Goal: Task Accomplishment & Management: Complete application form

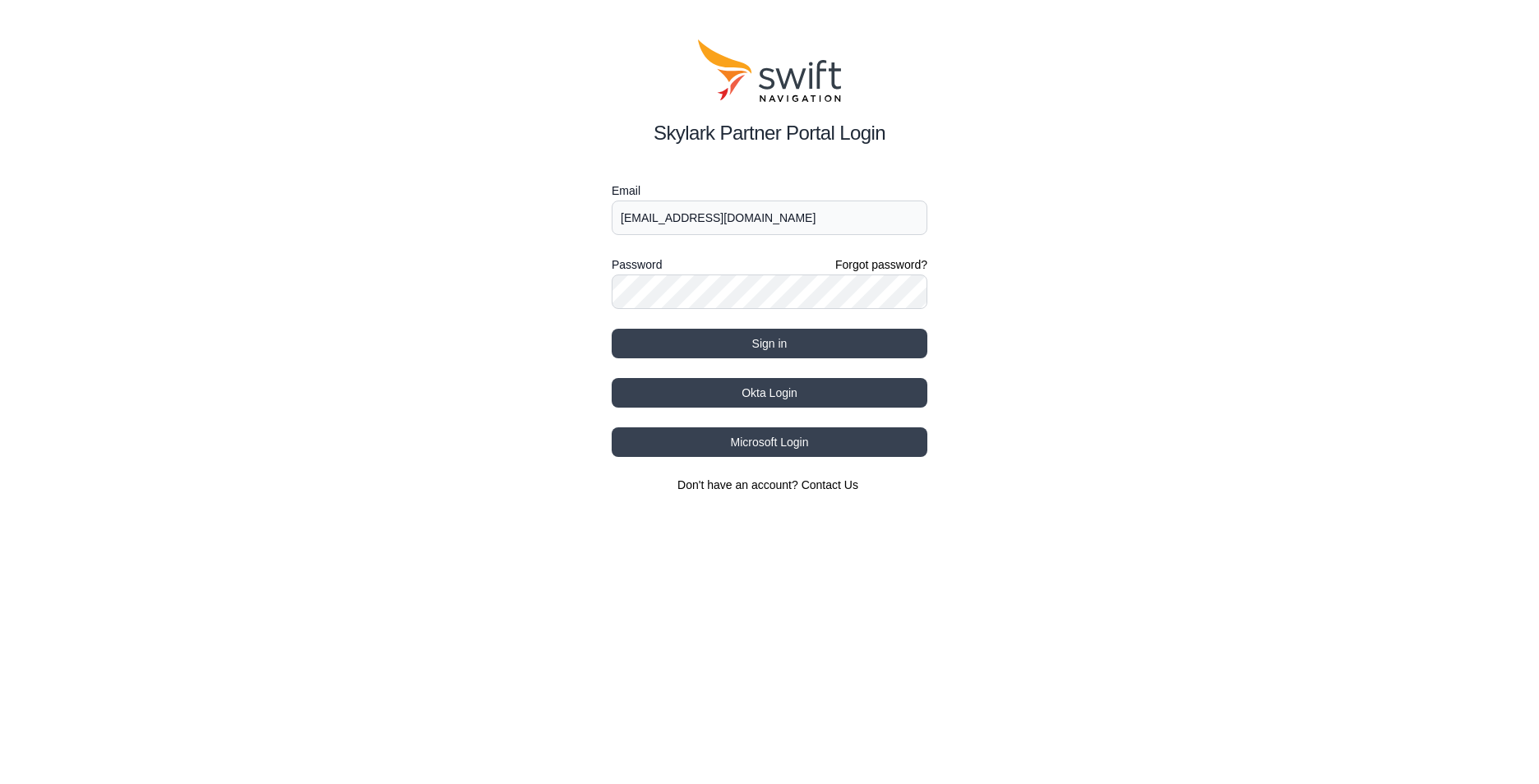
click at [750, 345] on button "Sign in" at bounding box center [770, 343] width 315 height 30
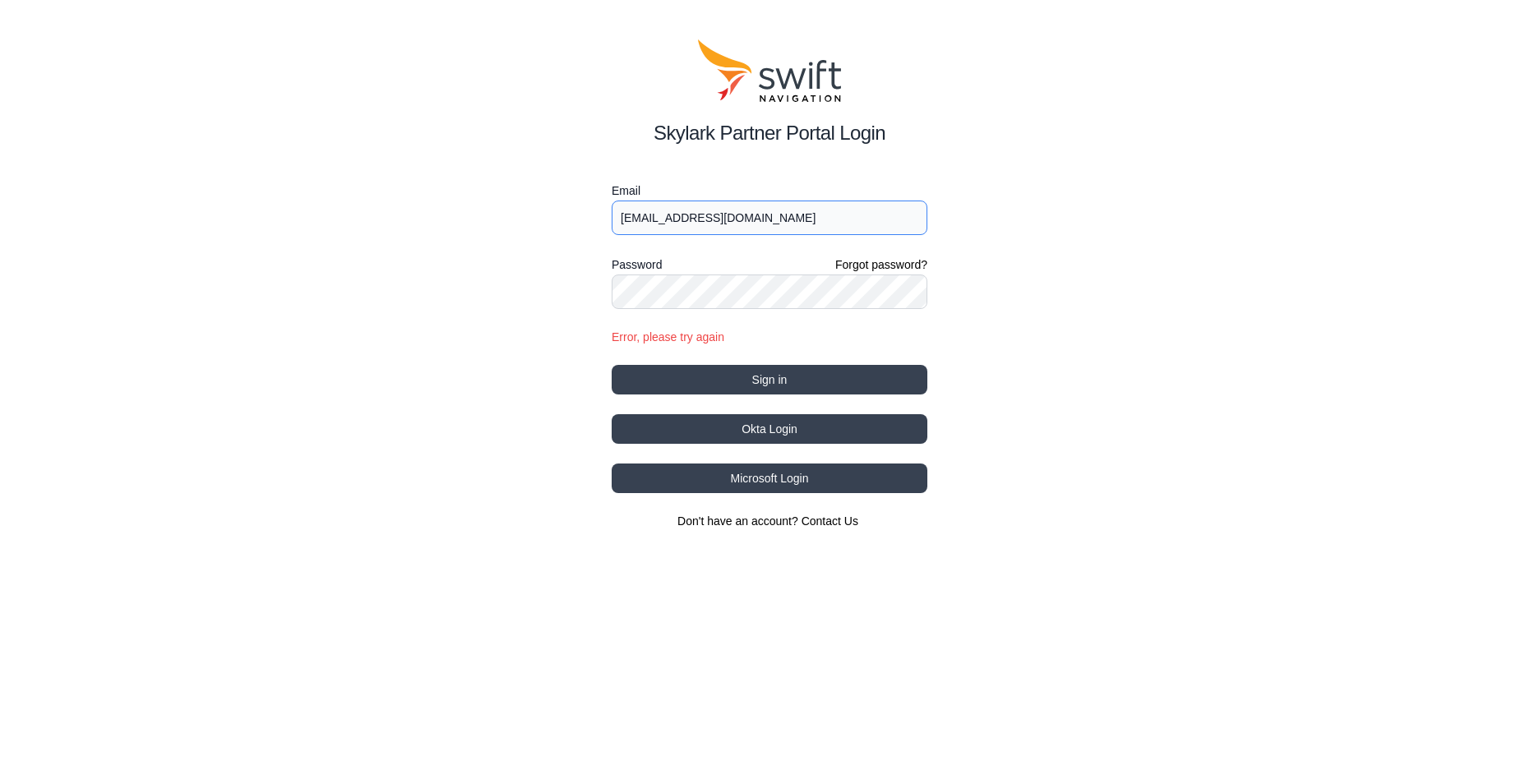
drag, startPoint x: 771, startPoint y: 225, endPoint x: 796, endPoint y: 218, distance: 26.0
click at [778, 225] on input "[EMAIL_ADDRESS][DOMAIN_NAME]" at bounding box center [770, 217] width 315 height 35
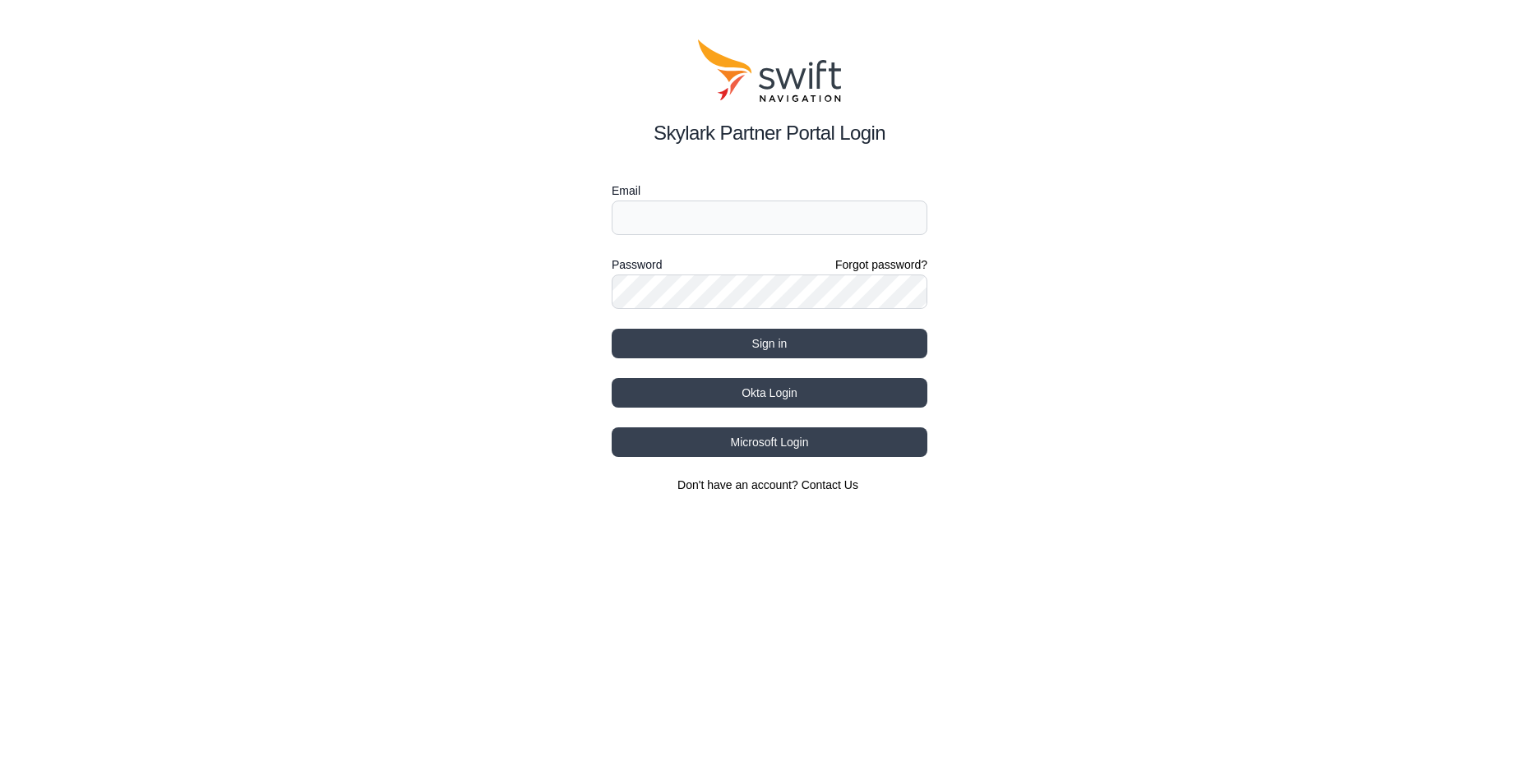
type input "[EMAIL_ADDRESS][DOMAIN_NAME]"
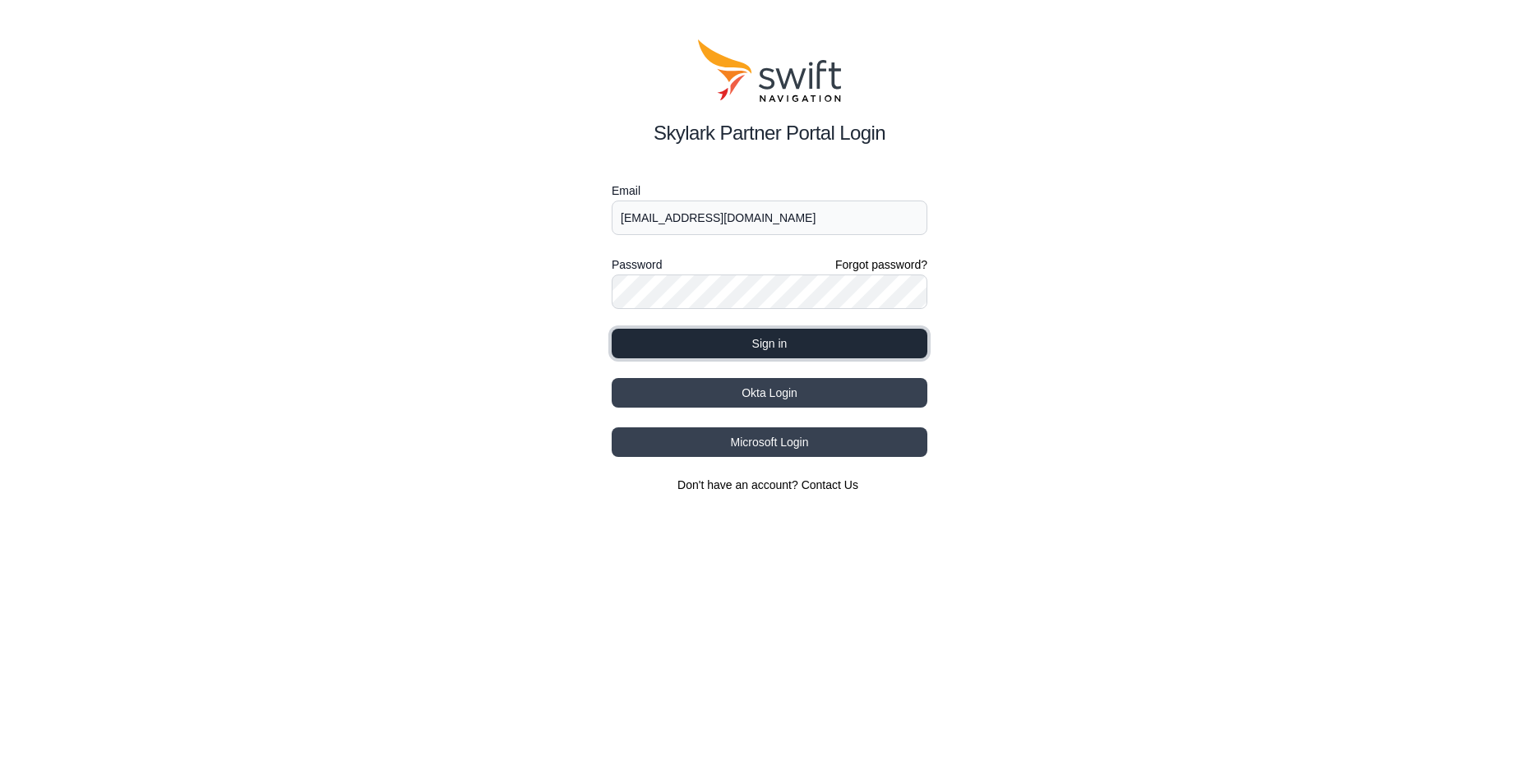
click at [756, 349] on button "Sign in" at bounding box center [770, 343] width 315 height 30
select select
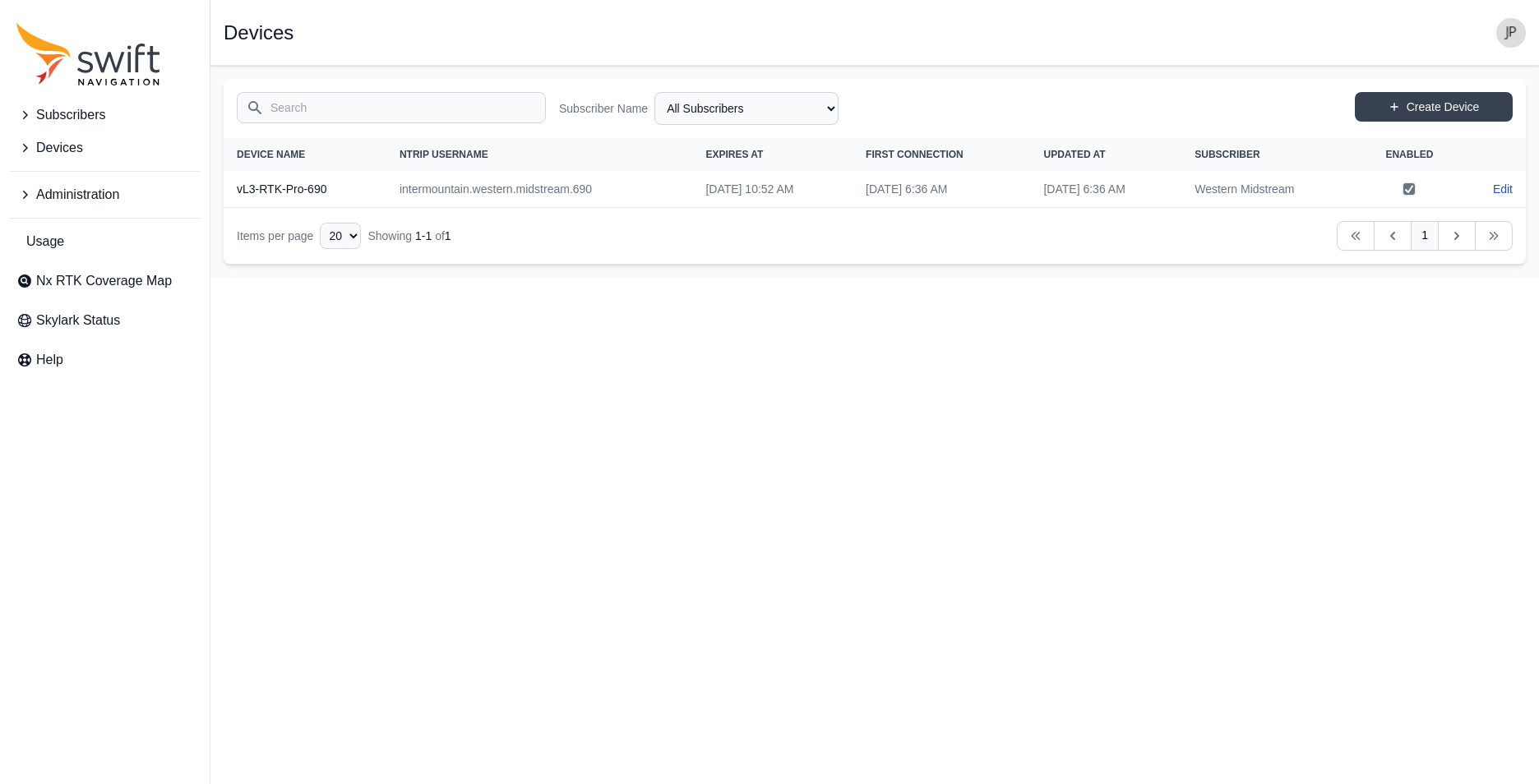
click at [45, 152] on span "Devices" at bounding box center [59, 148] width 47 height 20
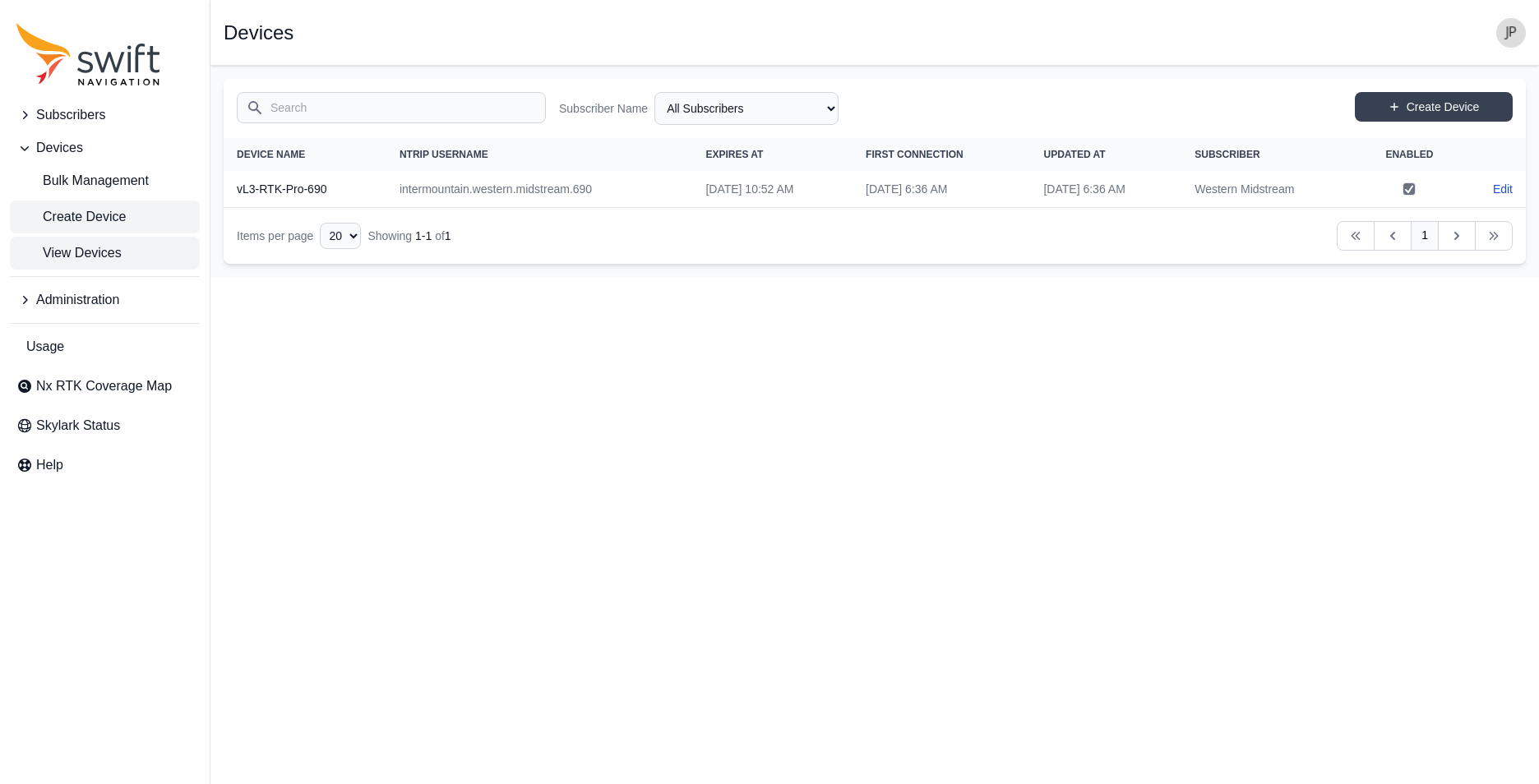
drag, startPoint x: 72, startPoint y: 216, endPoint x: 91, endPoint y: 216, distance: 19.0
click at [73, 216] on span "Create Device" at bounding box center [71, 217] width 110 height 20
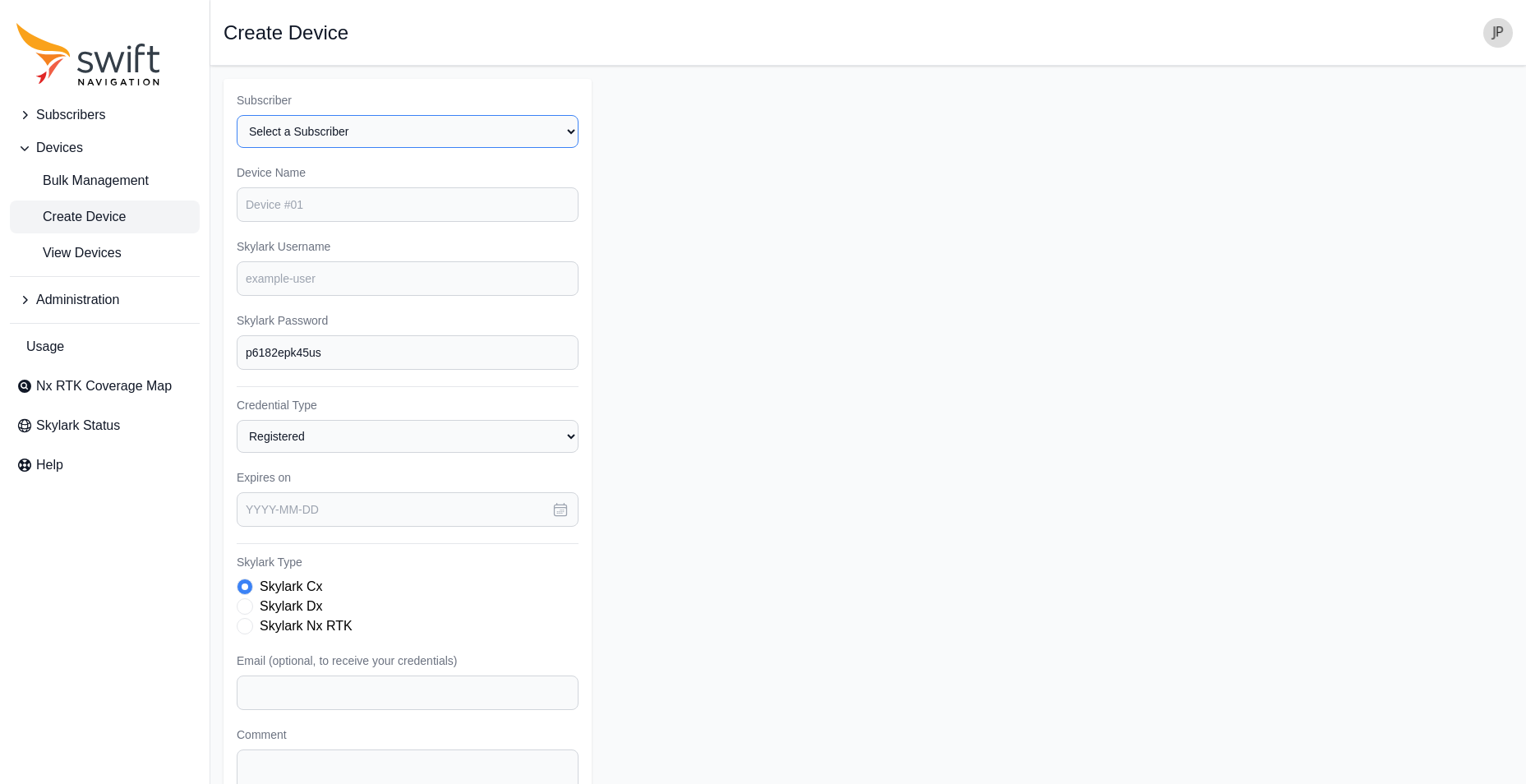
click at [311, 138] on select "Select a Subscriber Western Midstream" at bounding box center [407, 131] width 342 height 33
drag, startPoint x: 302, startPoint y: 135, endPoint x: 319, endPoint y: 137, distance: 17.1
click at [302, 135] on select "Select a Subscriber Western Midstream" at bounding box center [407, 131] width 342 height 33
drag, startPoint x: 54, startPoint y: 116, endPoint x: 76, endPoint y: 113, distance: 22.2
click at [54, 116] on span "Subscribers" at bounding box center [70, 115] width 69 height 20
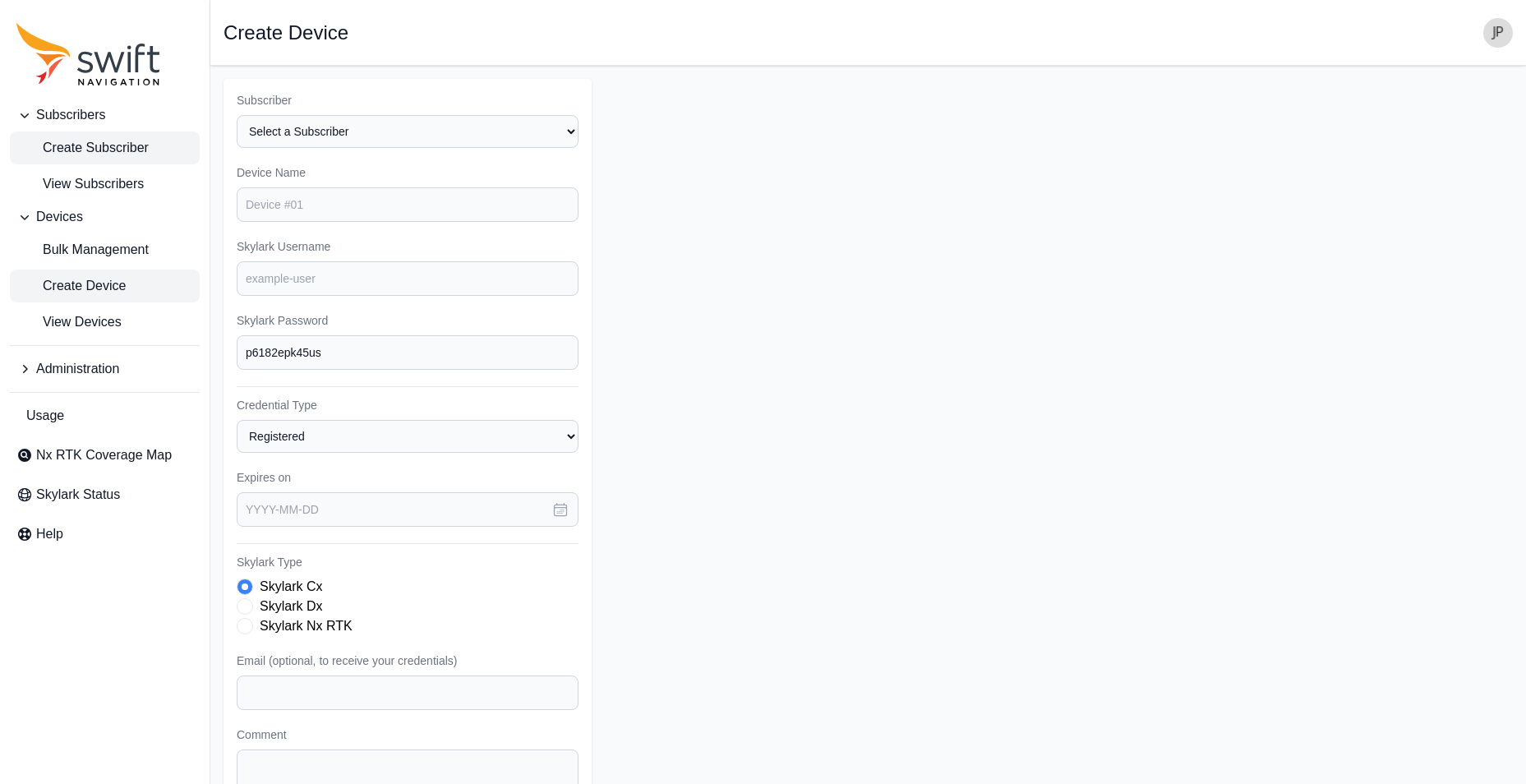
click at [101, 147] on span "Create Subscriber" at bounding box center [82, 148] width 133 height 20
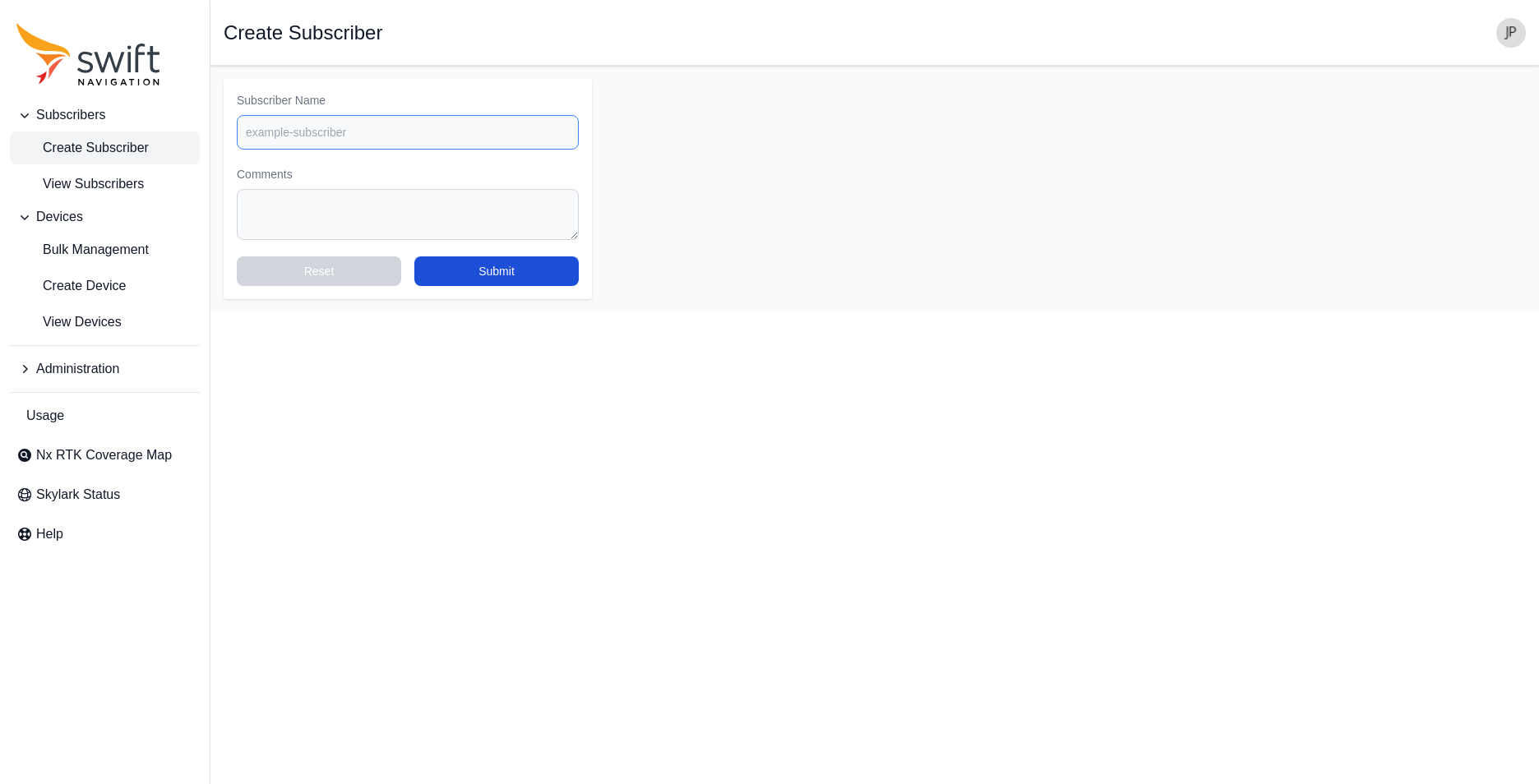
click at [347, 130] on input "Subscriber Name" at bounding box center [407, 132] width 342 height 35
click at [327, 137] on input "LJA Surveying" at bounding box center [407, 132] width 342 height 35
click at [170, 128] on div "Subscribers Create Subscriber View Subscribers Devices Bulk Management Create D…" at bounding box center [770, 189] width 1539 height 246
paste input ", Inc."
type input "LJA Surveying, Inc."
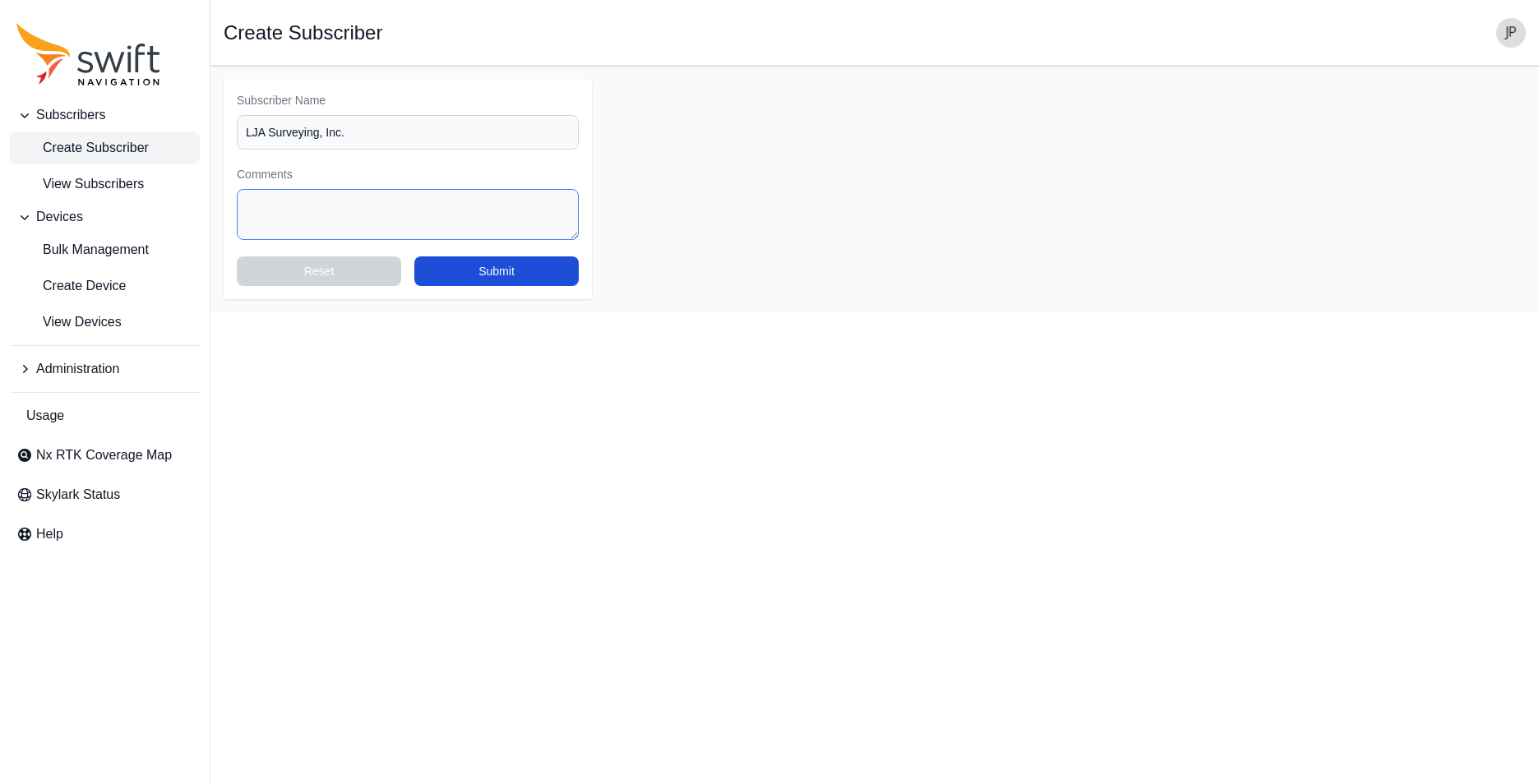
click at [299, 215] on textarea "Comments" at bounding box center [407, 213] width 342 height 51
click at [331, 216] on textarea "vLoc3-RTK-" at bounding box center [407, 213] width 342 height 51
click at [444, 190] on textarea "vLoc3-RTK-Pro Serial Number:" at bounding box center [407, 213] width 342 height 51
click at [441, 202] on textarea "vLoc3-RTK-Pro Serial Number:" at bounding box center [407, 213] width 342 height 51
paste textarea "22601211801"
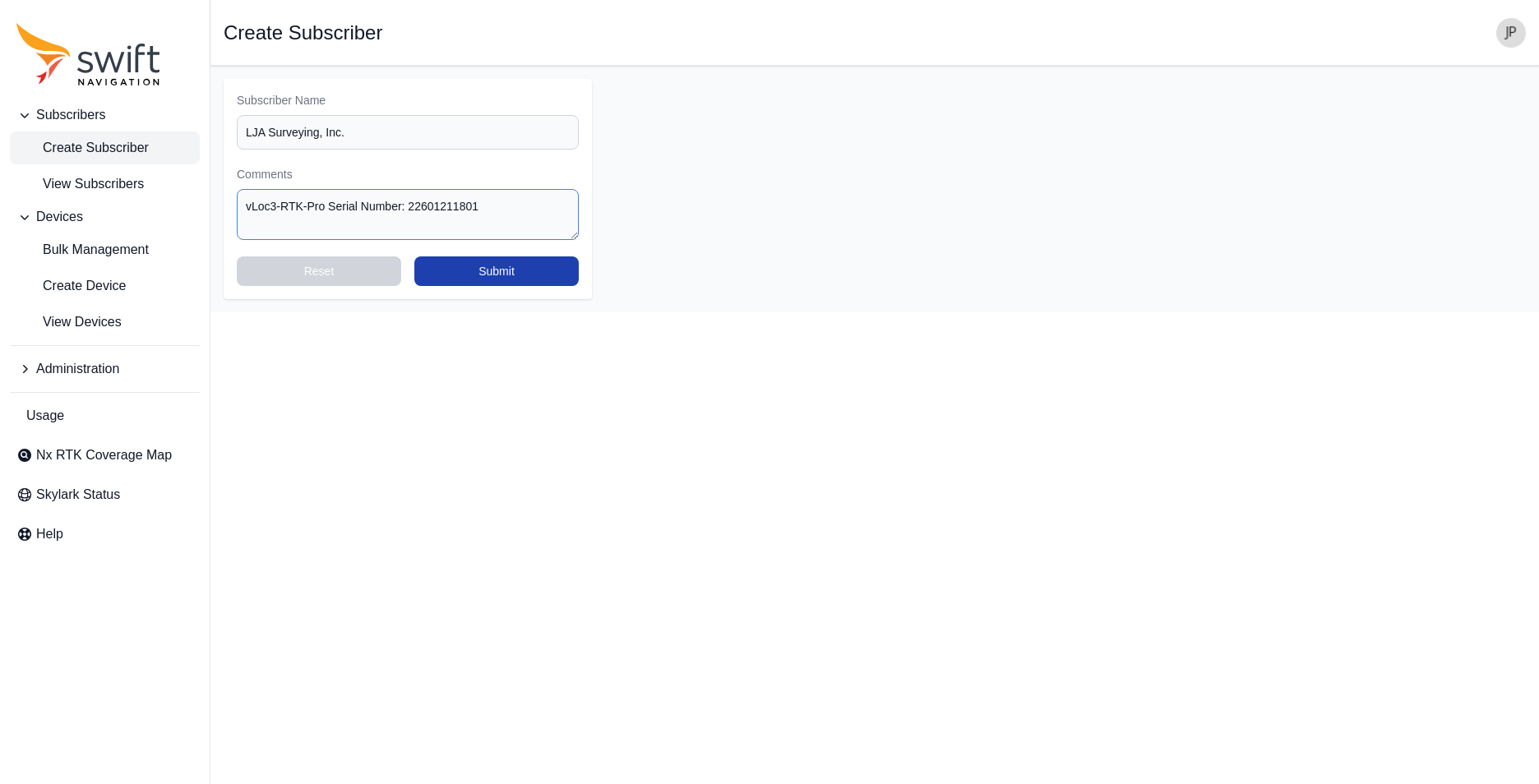
type textarea "vLoc3-RTK-Pro Serial Number: 22601211801"
click at [467, 279] on button "Submit" at bounding box center [496, 271] width 165 height 30
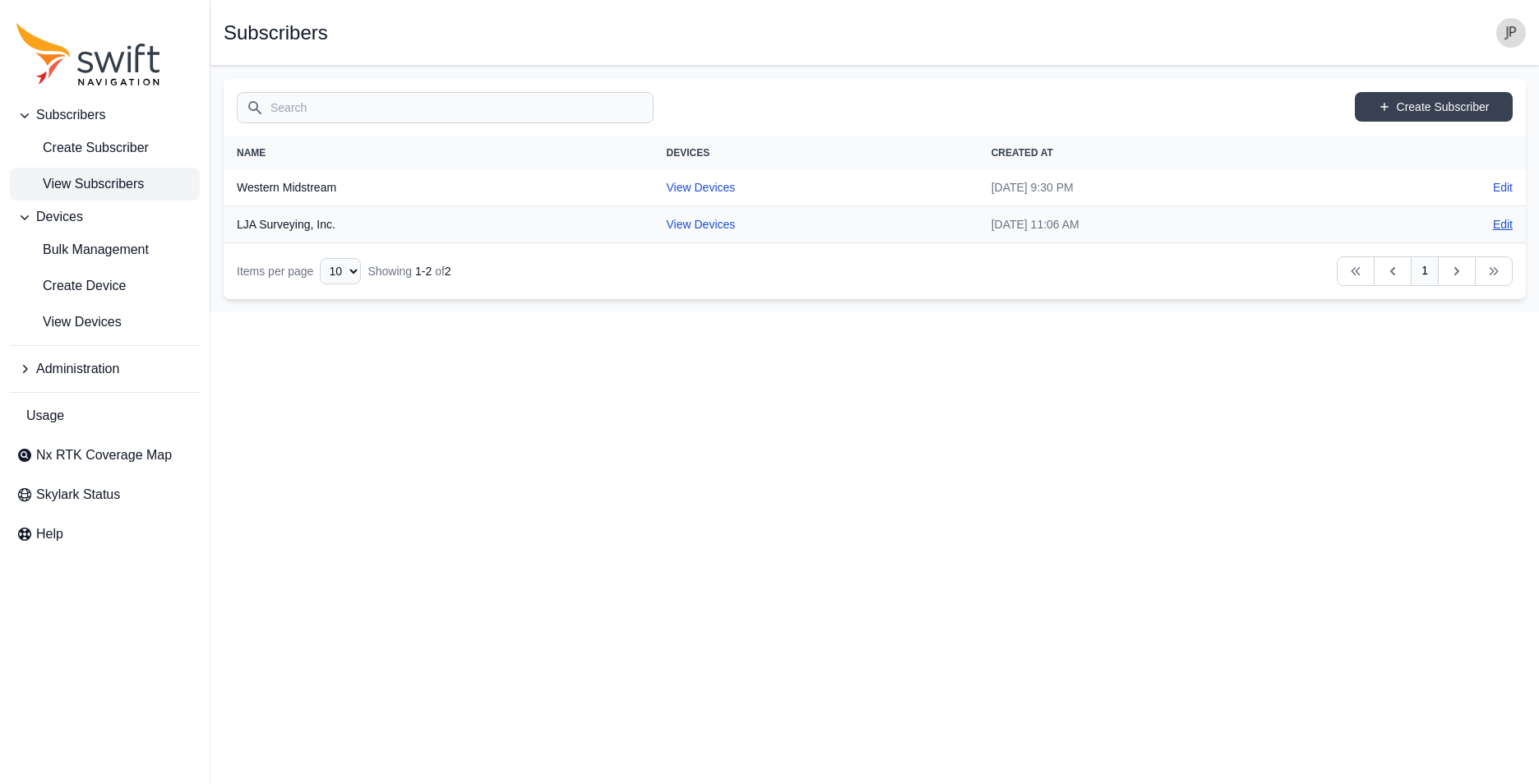
click at [1500, 227] on link "Edit" at bounding box center [1503, 224] width 20 height 16
click at [80, 286] on span "Create Device" at bounding box center [71, 286] width 110 height 20
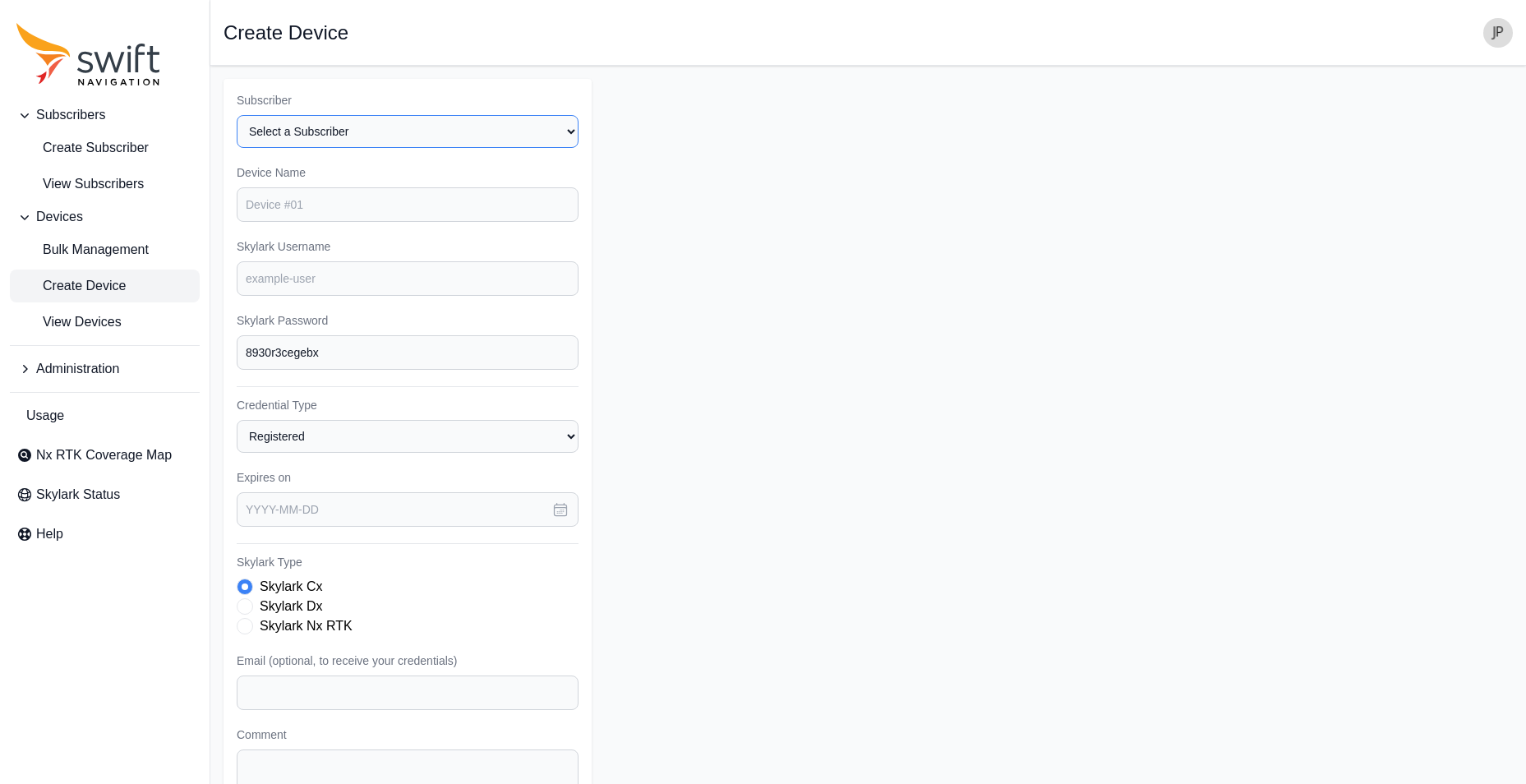
click at [313, 133] on select "Select a Subscriber LJA Surveying, Inc. Western Midstream" at bounding box center [407, 131] width 342 height 33
select select "b6161d62-dd68-469d-ae1f-54d047afb2de"
click at [237, 115] on select "Select a Subscriber LJA Surveying, Inc. Western Midstream" at bounding box center [407, 131] width 342 height 33
click at [296, 207] on input "Device Name" at bounding box center [407, 204] width 342 height 35
paste input "22601211801"
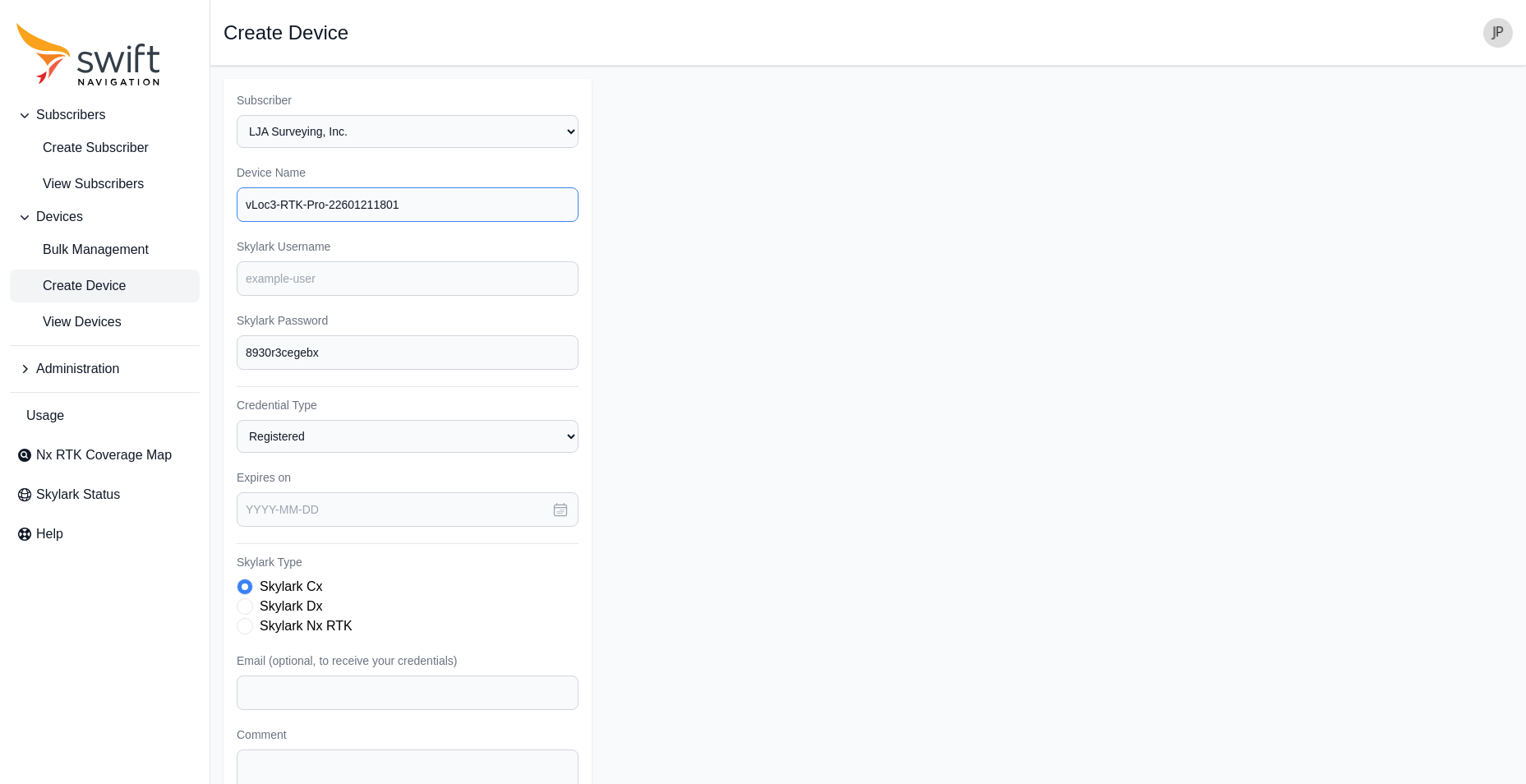
click at [381, 202] on input "vLoc3-RTK-Pro-22601211801" at bounding box center [407, 204] width 342 height 35
type input "vLoc3-RTK-Pro-801"
click at [336, 280] on input "Skylark Username" at bounding box center [407, 278] width 342 height 35
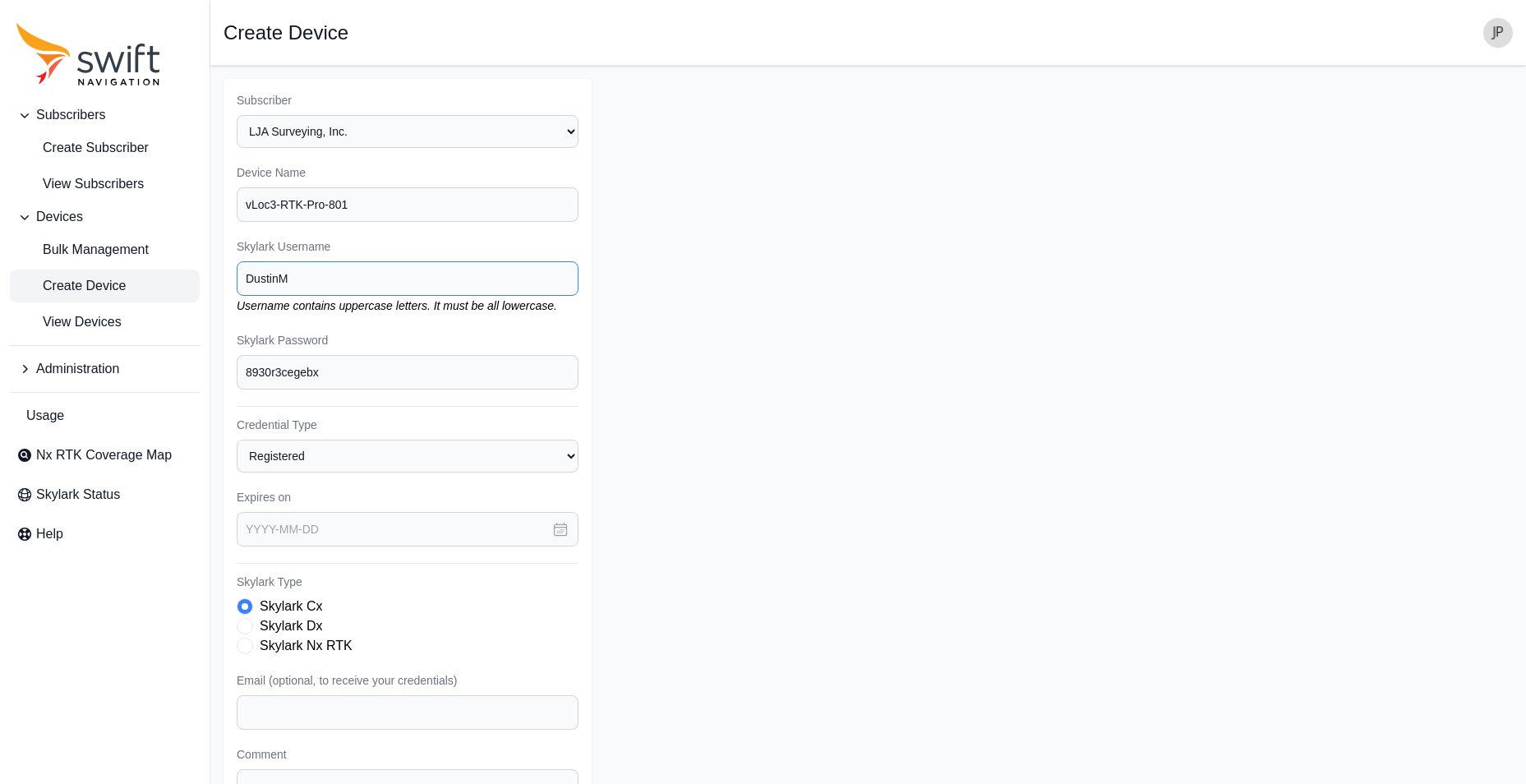
type input "DustinM"
click at [334, 324] on div "Subscriber Select a Subscriber LJA Surveying, Inc. Western Midstream Device Nam…" at bounding box center [407, 504] width 368 height 850
click at [320, 445] on select "Registered Preprovisioned" at bounding box center [407, 456] width 342 height 33
click at [237, 440] on select "Registered Preprovisioned" at bounding box center [407, 456] width 342 height 33
click at [562, 534] on icon "button" at bounding box center [560, 529] width 16 height 16
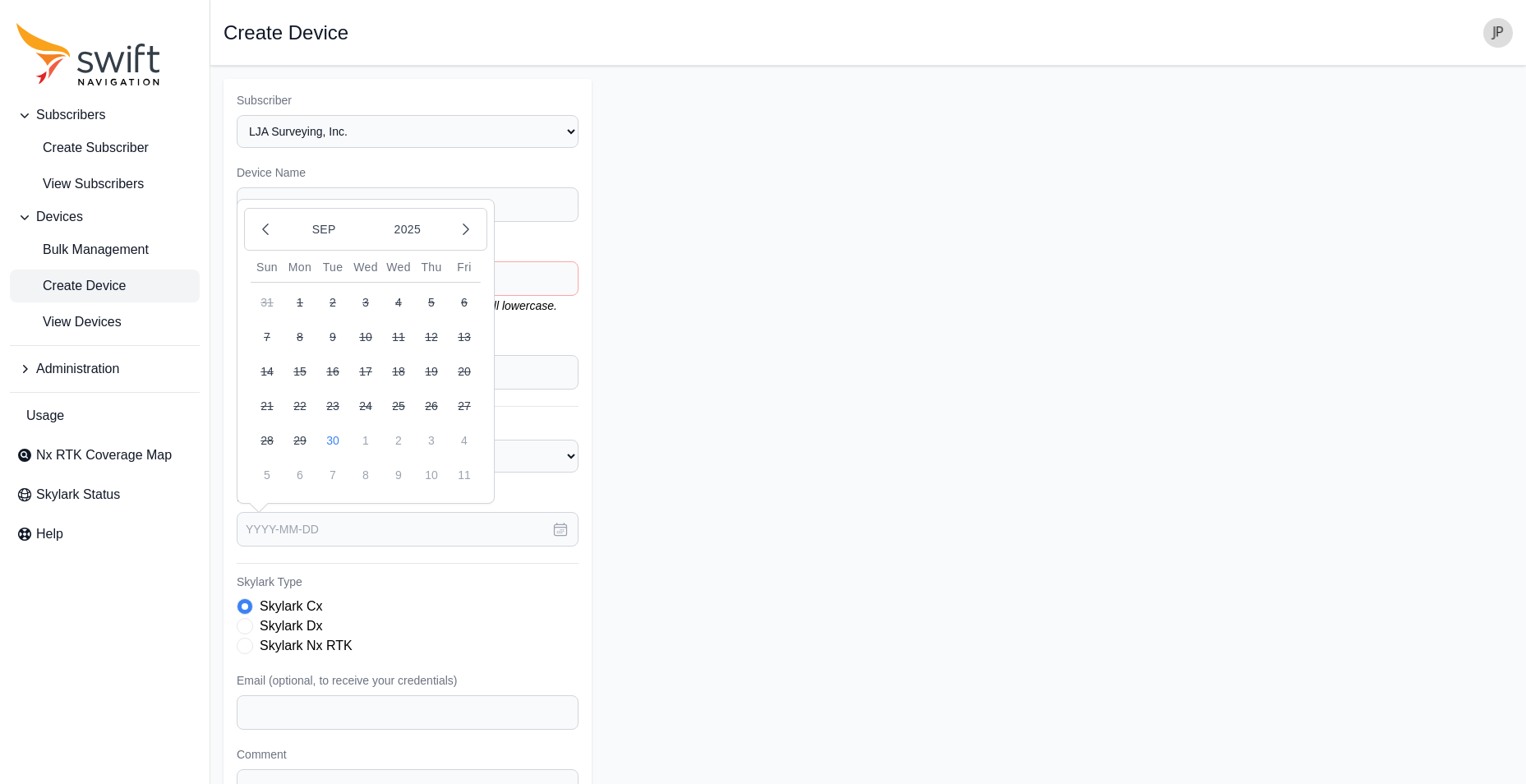
click at [331, 440] on button "30" at bounding box center [332, 440] width 33 height 33
type input "[DATE]"
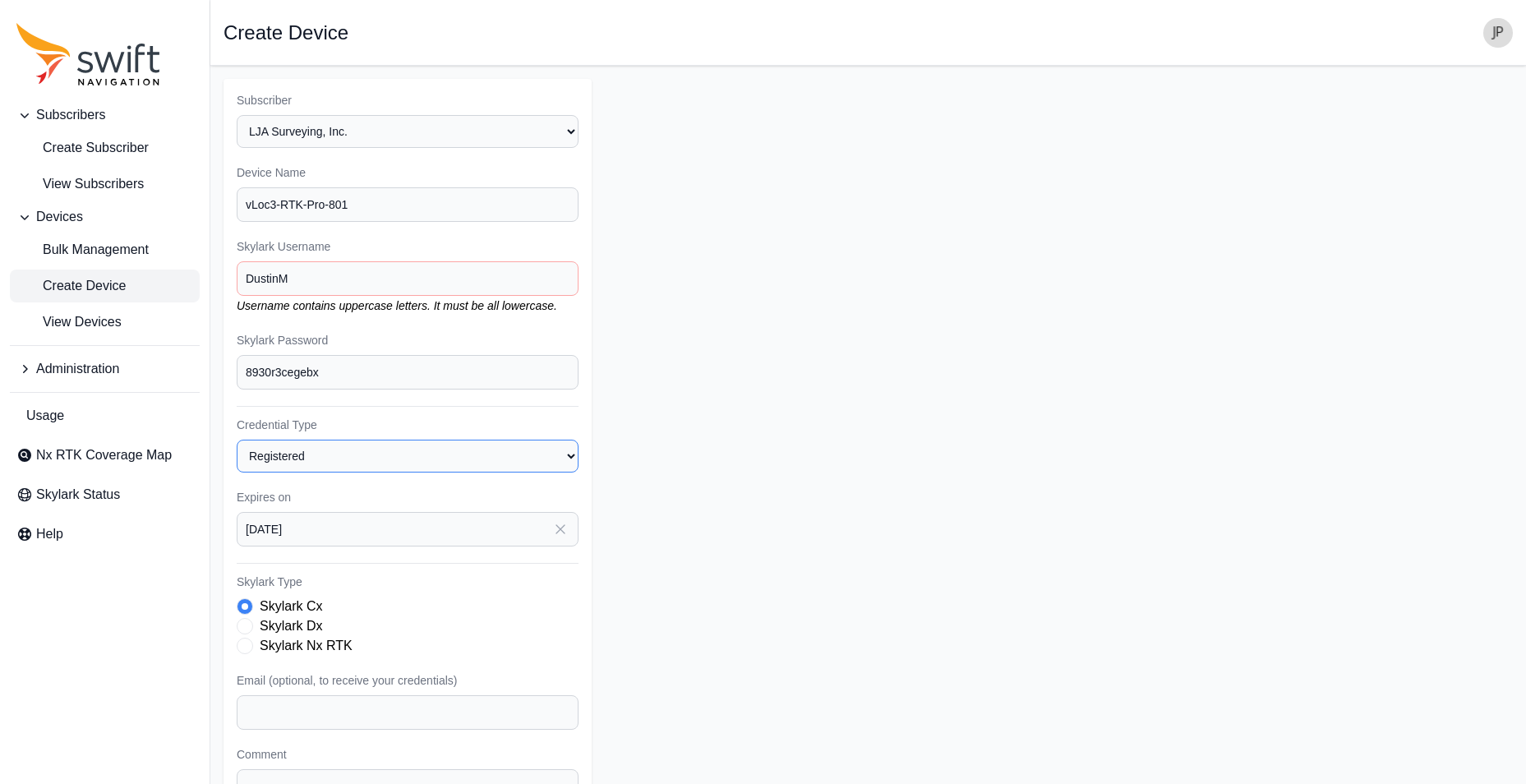
click at [562, 451] on select "Registered Preprovisioned" at bounding box center [407, 456] width 342 height 33
click at [237, 440] on select "Registered Preprovisioned" at bounding box center [407, 456] width 342 height 33
click at [454, 533] on input "[DATE]" at bounding box center [407, 529] width 342 height 35
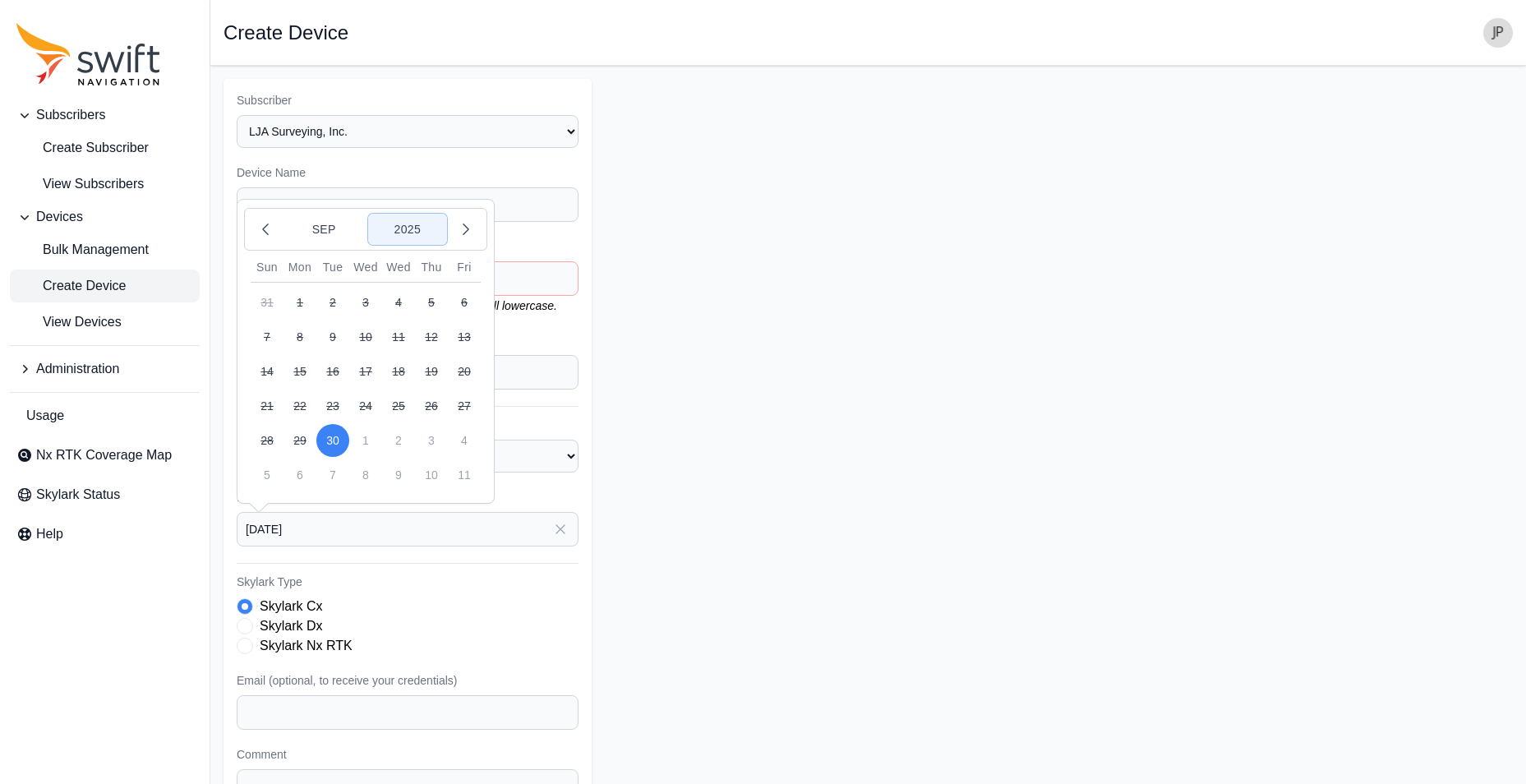
click at [410, 231] on button "2025" at bounding box center [407, 228] width 79 height 31
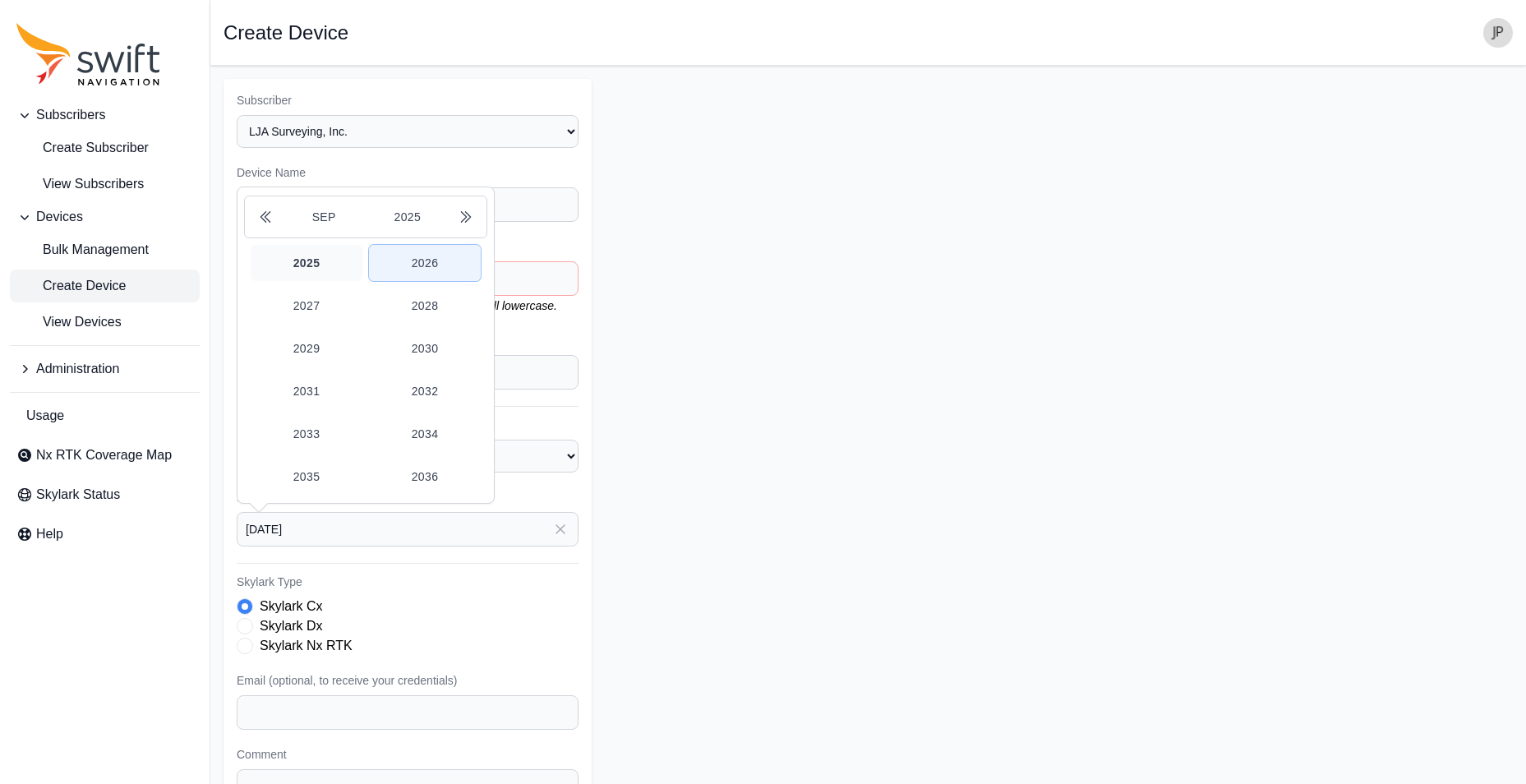
click at [420, 266] on button "2026" at bounding box center [425, 262] width 112 height 36
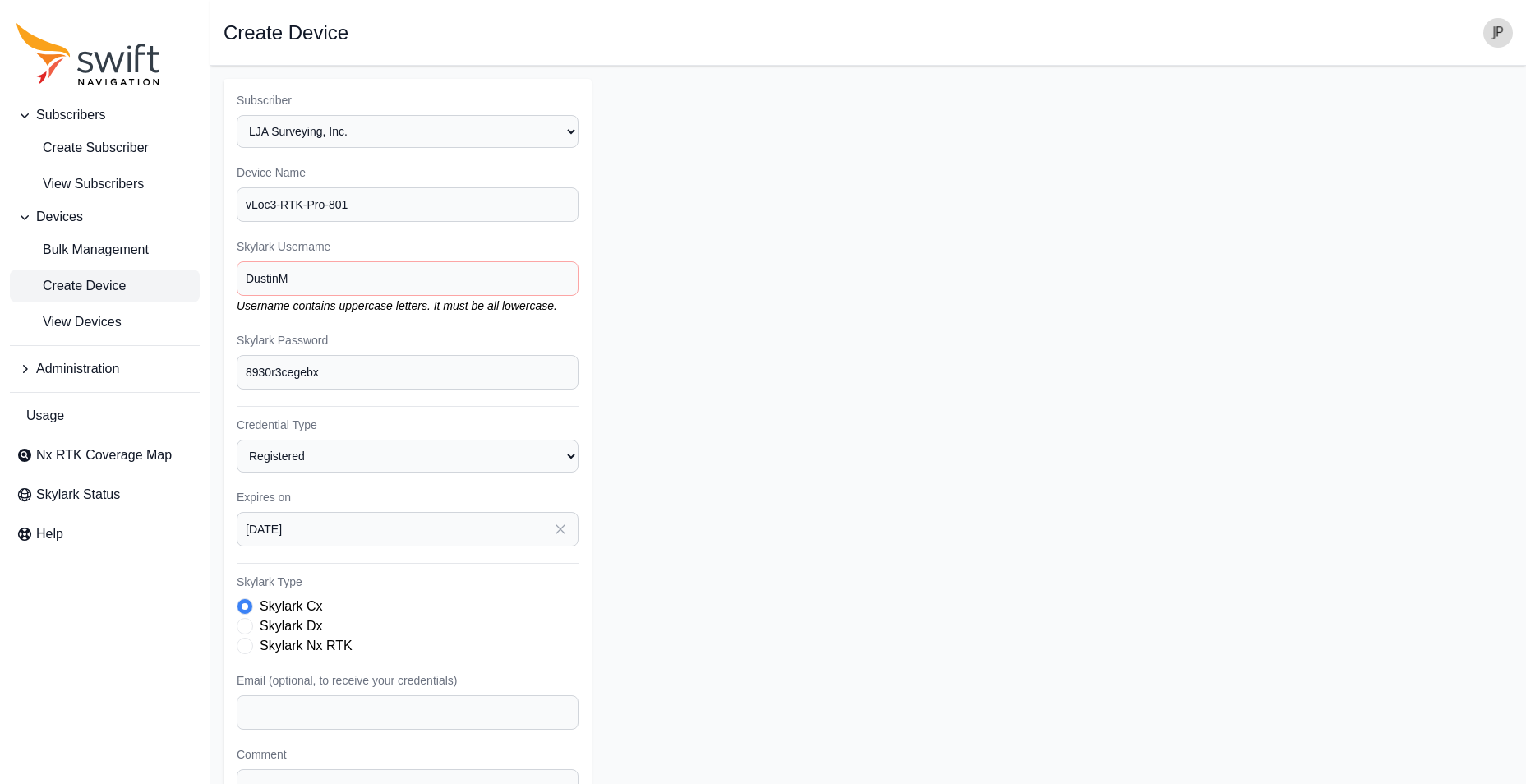
click at [680, 304] on form "Subscriber Select a Subscriber LJA Surveying, Inc. Western Midstream Device Nam…" at bounding box center [868, 504] width 1289 height 850
drag, startPoint x: 246, startPoint y: 641, endPoint x: 448, endPoint y: 597, distance: 206.7
click at [248, 641] on span "Skylark Type" at bounding box center [245, 645] width 16 height 16
click at [447, 595] on div "Skylark Type Skylark Cx Skylark Dx Skylark Nx RTK" at bounding box center [407, 614] width 342 height 82
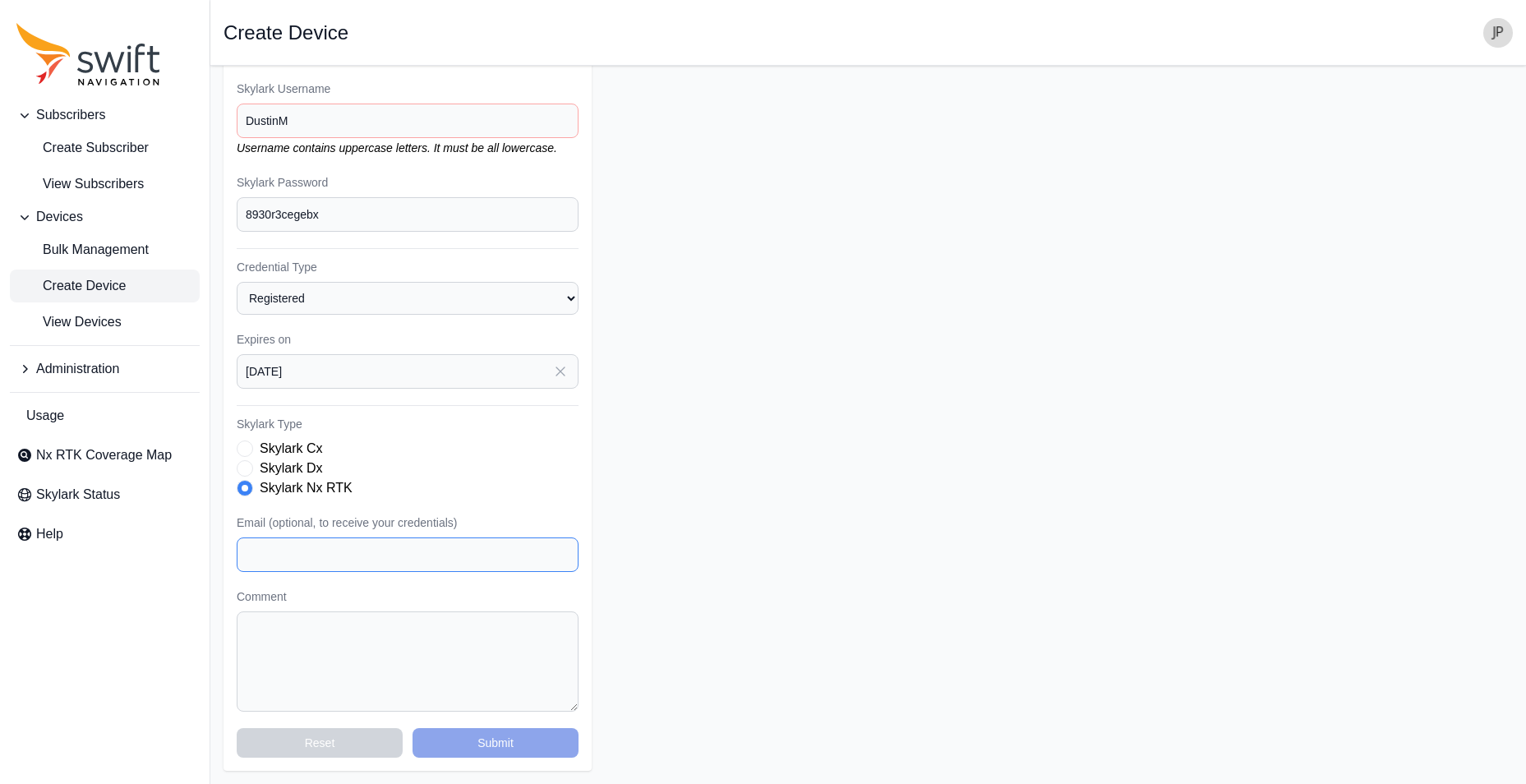
click at [292, 562] on input "Email (optional, to receive your credentials)" at bounding box center [407, 555] width 342 height 35
click at [312, 546] on input "Email (optional, to receive your credentials)" at bounding box center [407, 555] width 342 height 35
paste input "[EMAIL_ADDRESS][DOMAIN_NAME]"
type input "[EMAIL_ADDRESS][DOMAIN_NAME]"
click at [730, 454] on form "Subscriber Select a Subscriber LJA Surveying, Inc. Western Midstream Device Nam…" at bounding box center [868, 346] width 1289 height 850
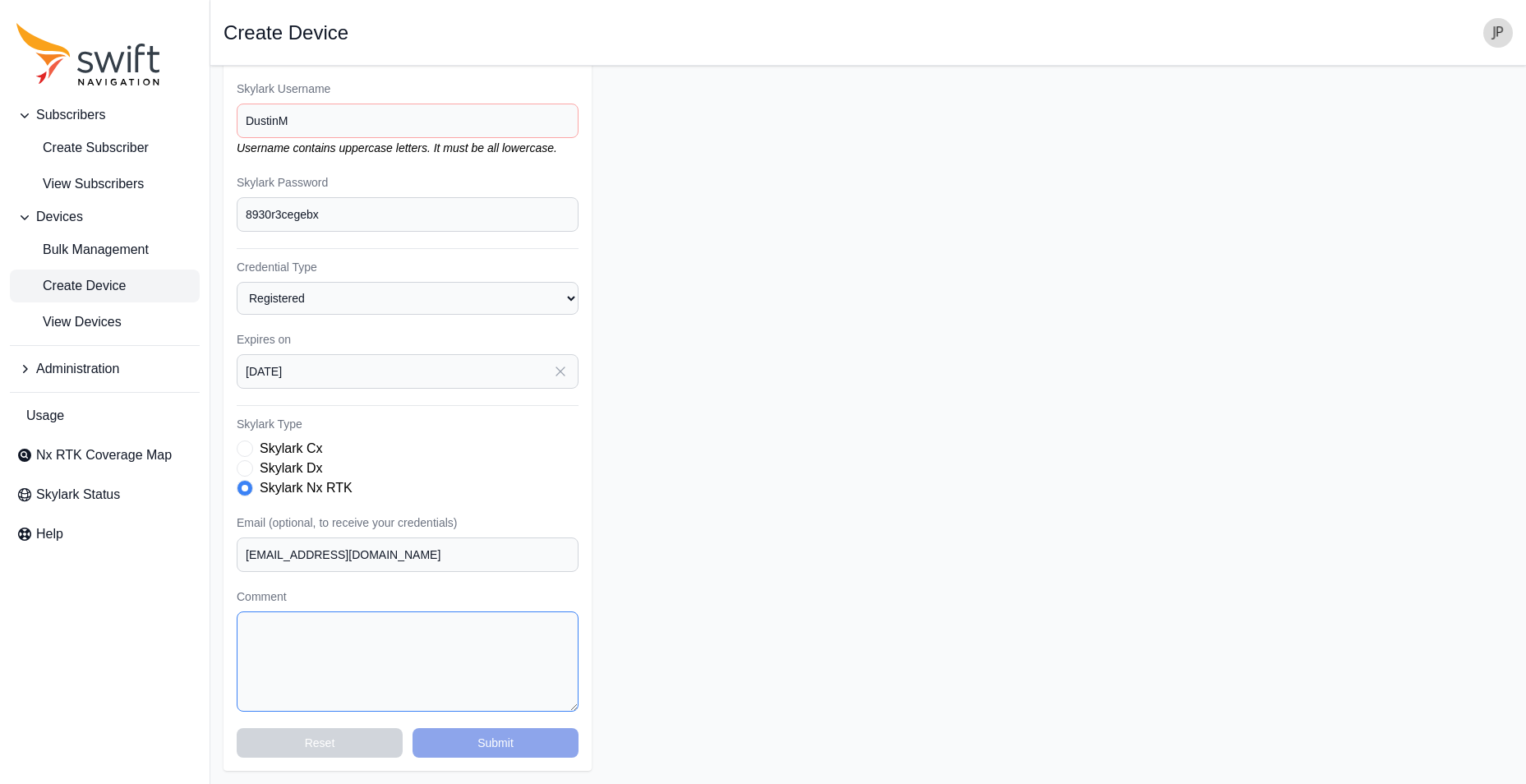
click at [282, 632] on textarea "Comment" at bounding box center [407, 661] width 342 height 100
click at [430, 683] on textarea "Hi [PERSON_NAME], This is [PERSON_NAME] with Intermountain Sales Inc. This shou…" at bounding box center [407, 661] width 342 height 100
click at [392, 652] on textarea "Hi [PERSON_NAME], This is [PERSON_NAME] with Intermountain Sales Inc. This shou…" at bounding box center [407, 661] width 342 height 100
type textarea "Hi [PERSON_NAME], This is [PERSON_NAME] with Intermountain Sales Inc. This shou…"
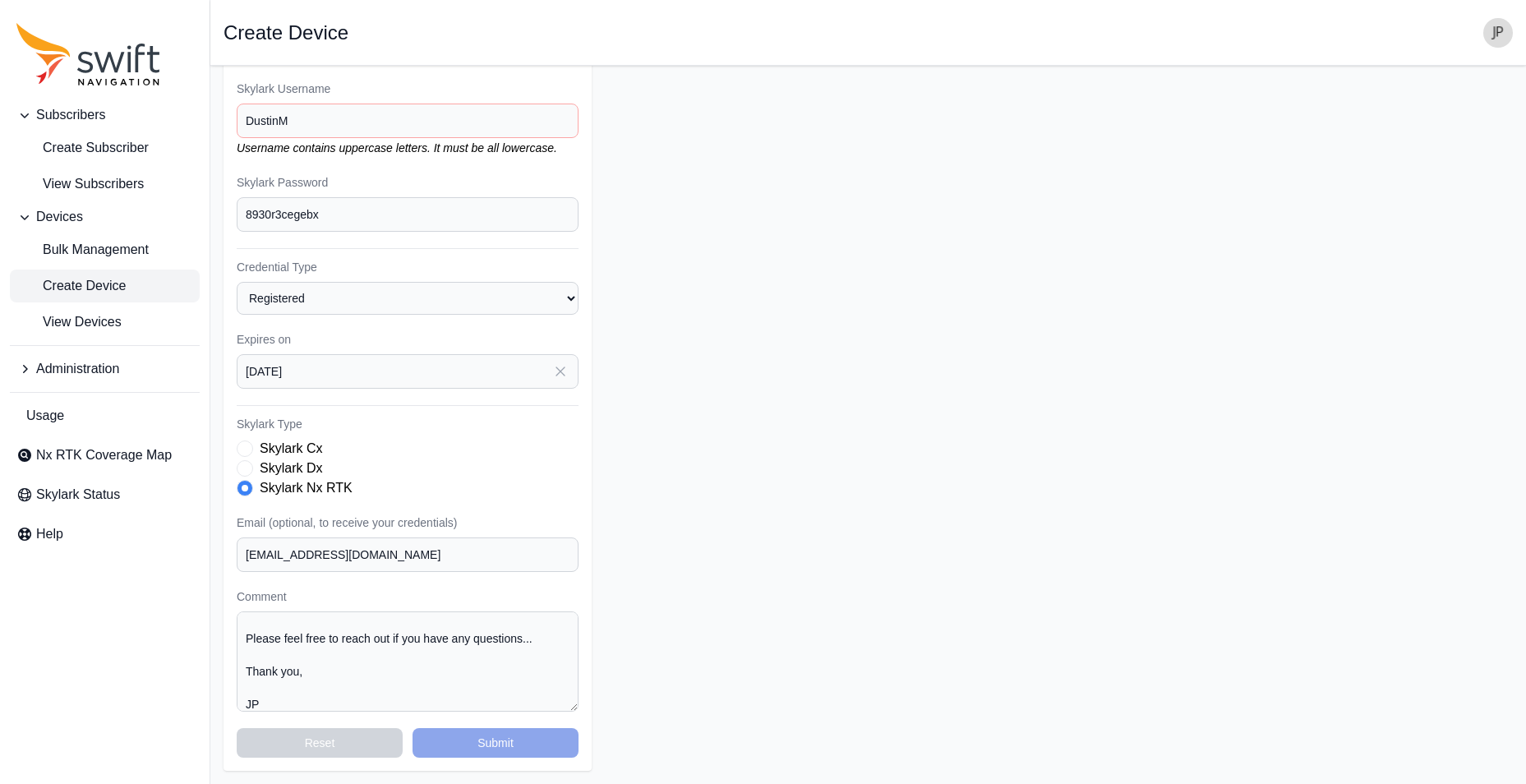
click at [403, 590] on label "Comment" at bounding box center [407, 596] width 342 height 16
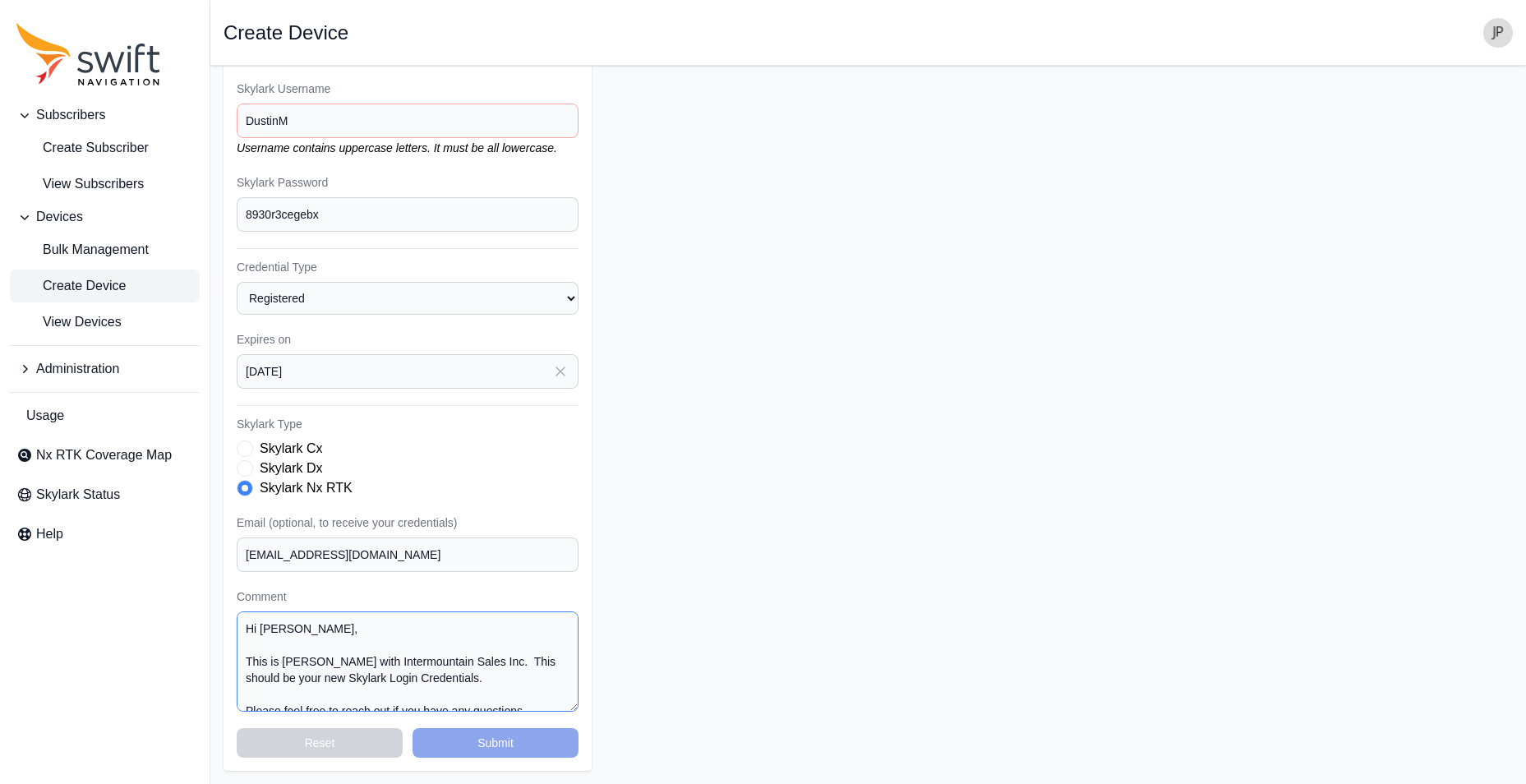
drag, startPoint x: 403, startPoint y: 664, endPoint x: 346, endPoint y: 640, distance: 61.8
click at [403, 664] on textarea "Hi [PERSON_NAME], This is [PERSON_NAME] with Intermountain Sales Inc. This shou…" at bounding box center [407, 661] width 342 height 100
click at [319, 589] on label "Comment" at bounding box center [407, 596] width 342 height 16
click at [458, 497] on div "Skylark Nx RTK" at bounding box center [407, 488] width 342 height 20
click at [574, 705] on textarea "Hi [PERSON_NAME], This is [PERSON_NAME] with Intermountain Sales Inc. This shou…" at bounding box center [407, 661] width 342 height 100
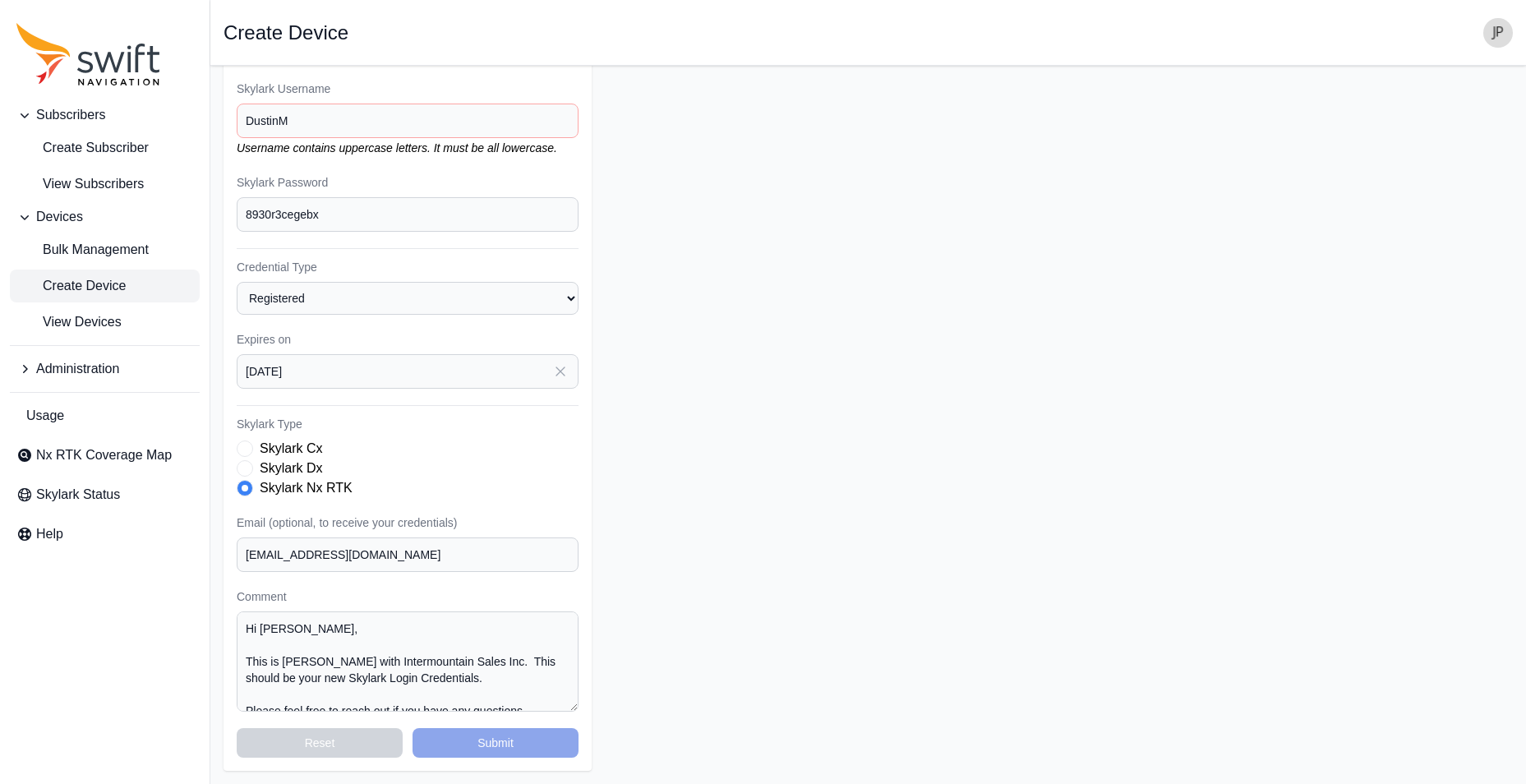
drag, startPoint x: 655, startPoint y: 671, endPoint x: 587, endPoint y: 671, distance: 68.0
click at [655, 669] on form "Subscriber Select a Subscriber LJA Surveying, Inc. Western Midstream Device Nam…" at bounding box center [868, 346] width 1289 height 850
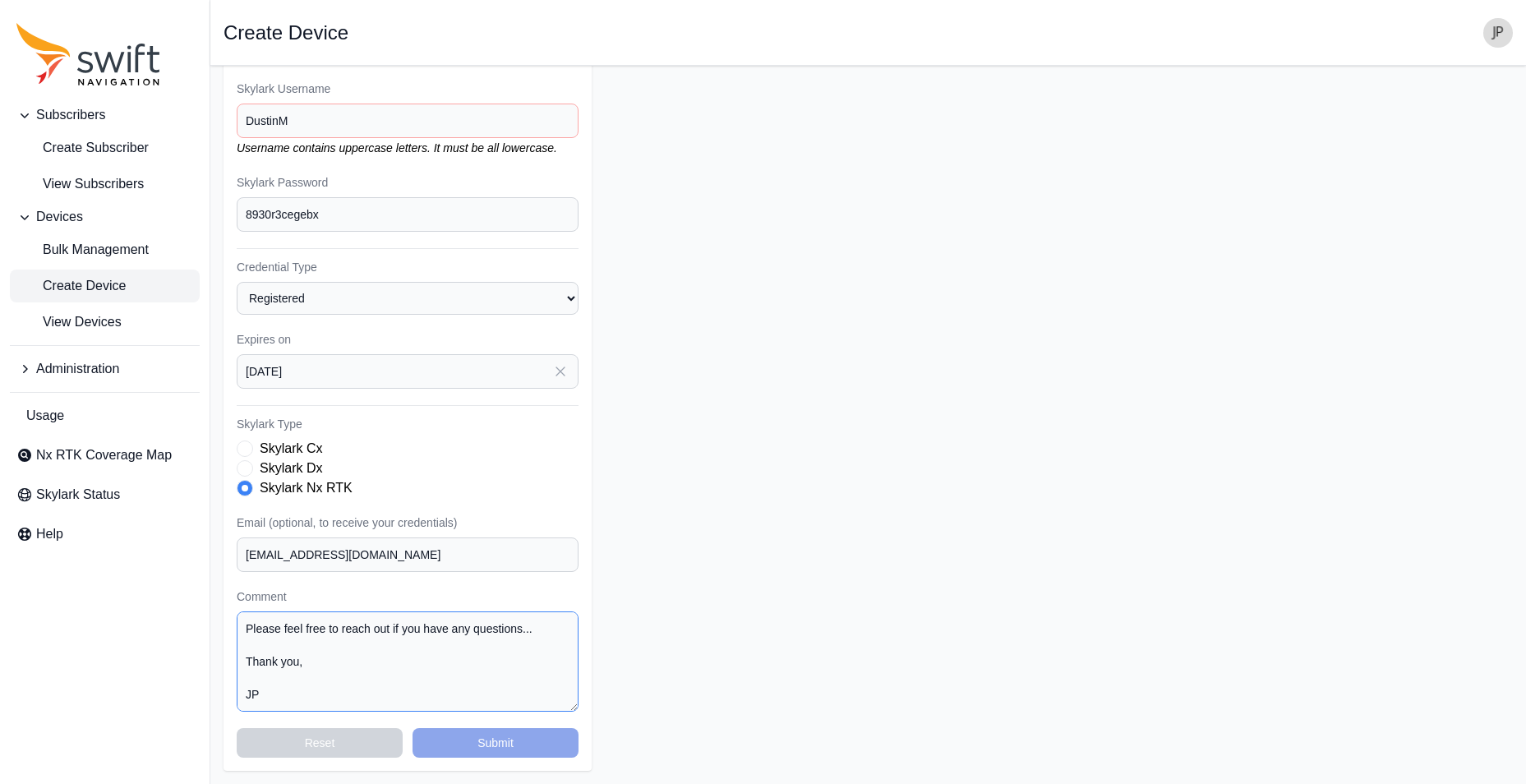
click at [440, 667] on textarea "Hi [PERSON_NAME], This is [PERSON_NAME] with Intermountain Sales Inc. This shou…" at bounding box center [407, 661] width 342 height 100
drag, startPoint x: 267, startPoint y: 701, endPoint x: 186, endPoint y: 548, distance: 173.1
click at [189, 543] on div "Subscribers Create Subscriber View Subscribers Devices Bulk Management Create D…" at bounding box center [763, 346] width 1526 height 876
click at [635, 605] on form "Subscriber Select a Subscriber LJA Surveying, Inc. Western Midstream Device Nam…" at bounding box center [868, 346] width 1289 height 850
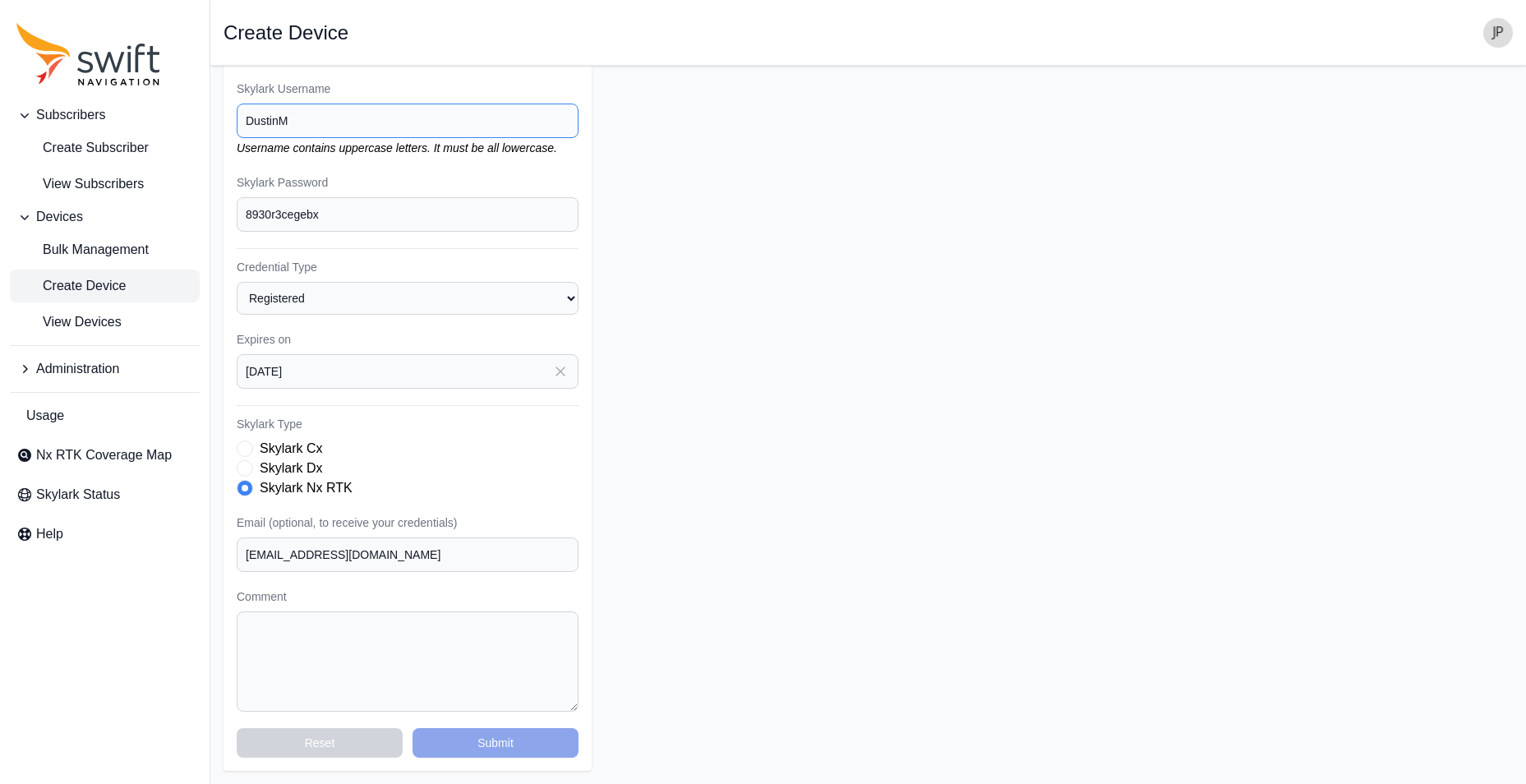
click at [254, 124] on input "DustinM" at bounding box center [407, 121] width 342 height 35
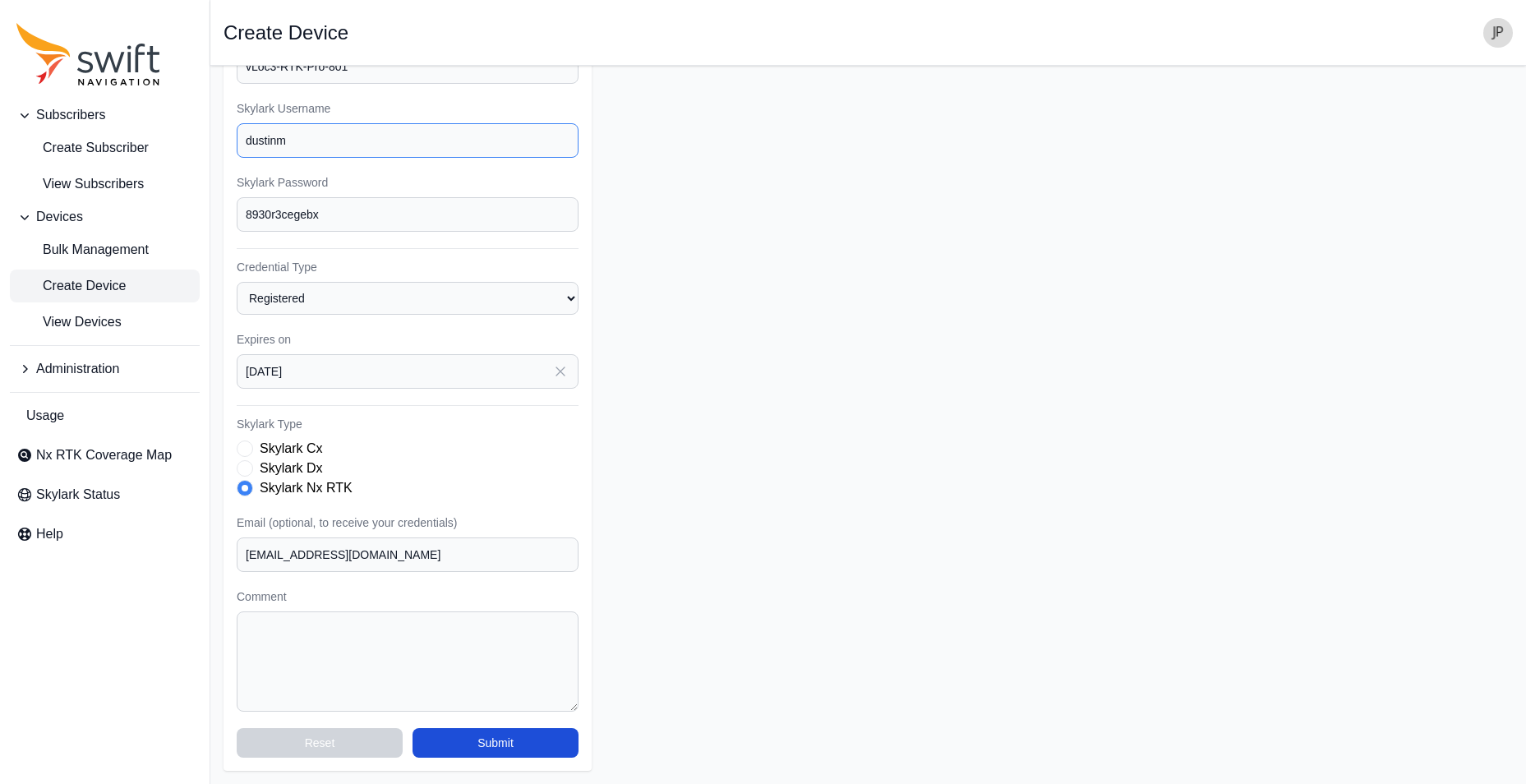
type input "dustinm"
click at [688, 215] on form "Subscriber Select a Subscriber LJA Surveying, Inc. Western Midstream Device Nam…" at bounding box center [868, 356] width 1289 height 830
click at [558, 159] on div "Subscriber Select a Subscriber LJA Surveying, Inc. Western Midstream Device Nam…" at bounding box center [407, 356] width 368 height 830
click at [266, 631] on textarea "Comment" at bounding box center [407, 661] width 342 height 100
paste textarea "Hi [PERSON_NAME], This is [PERSON_NAME] with Intermountain Sales Inc. This shou…"
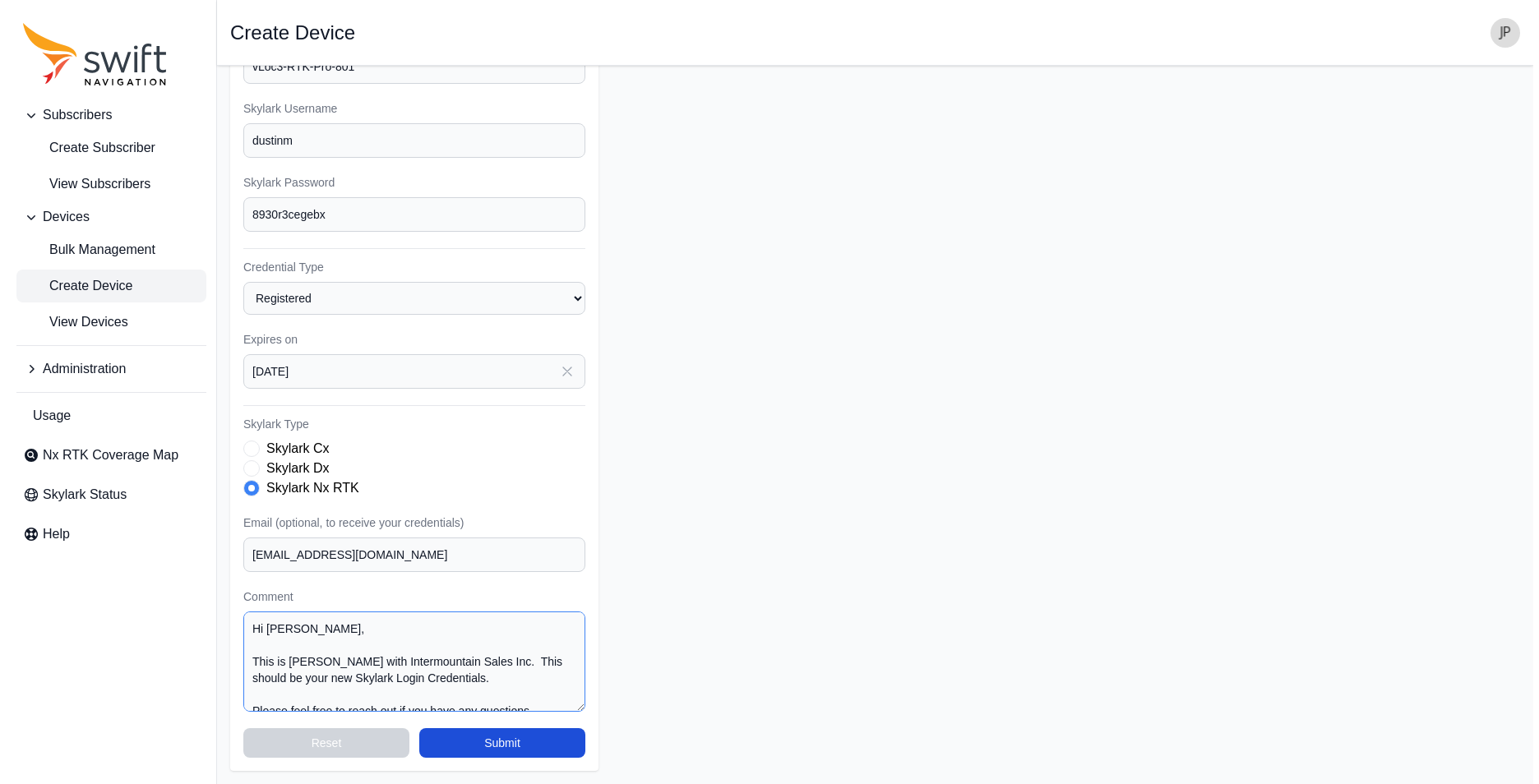
scroll to position [72, 0]
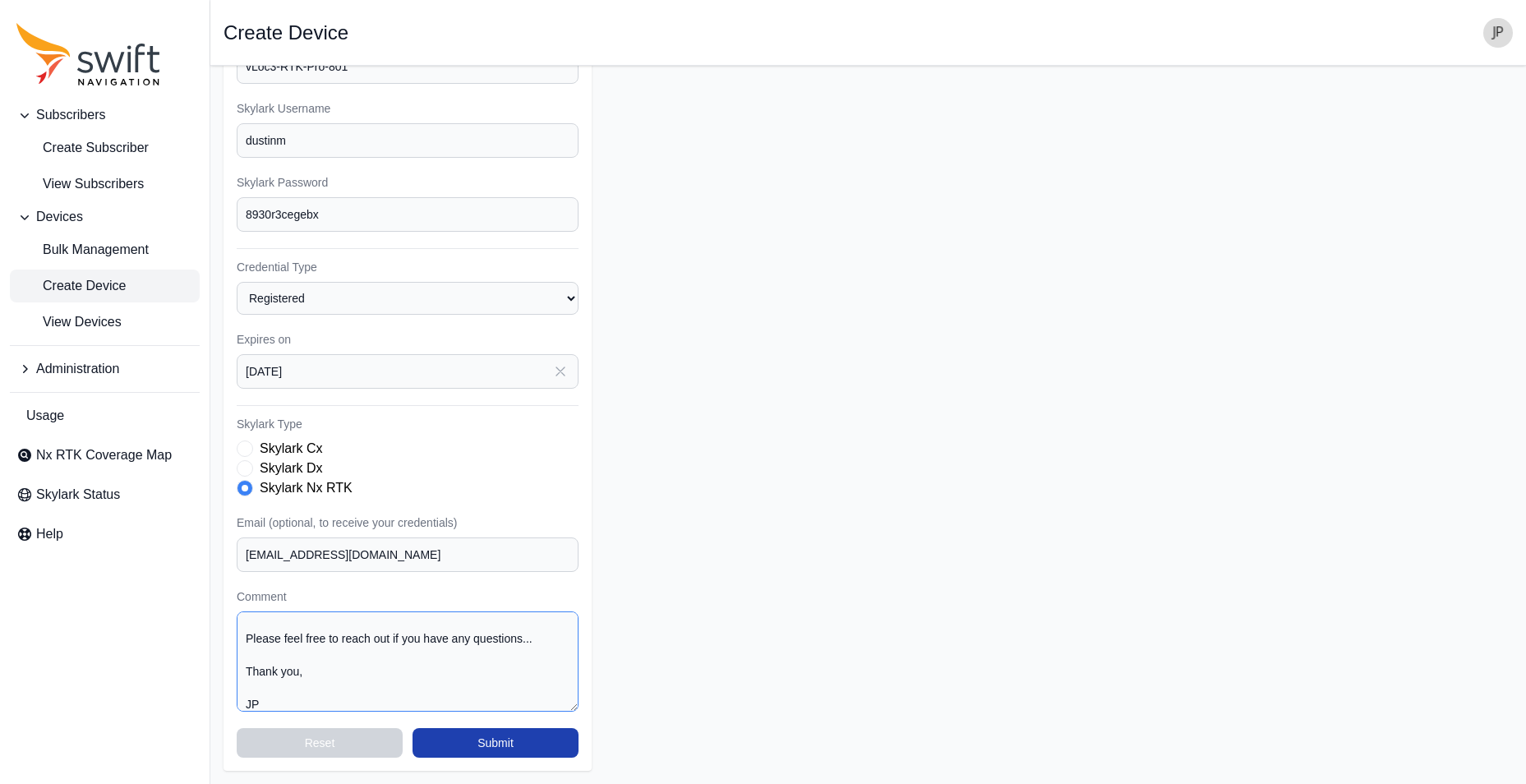
type textarea "Hi [PERSON_NAME], This is [PERSON_NAME] with Intermountain Sales Inc. This shou…"
click at [518, 743] on button "Submit" at bounding box center [495, 743] width 166 height 30
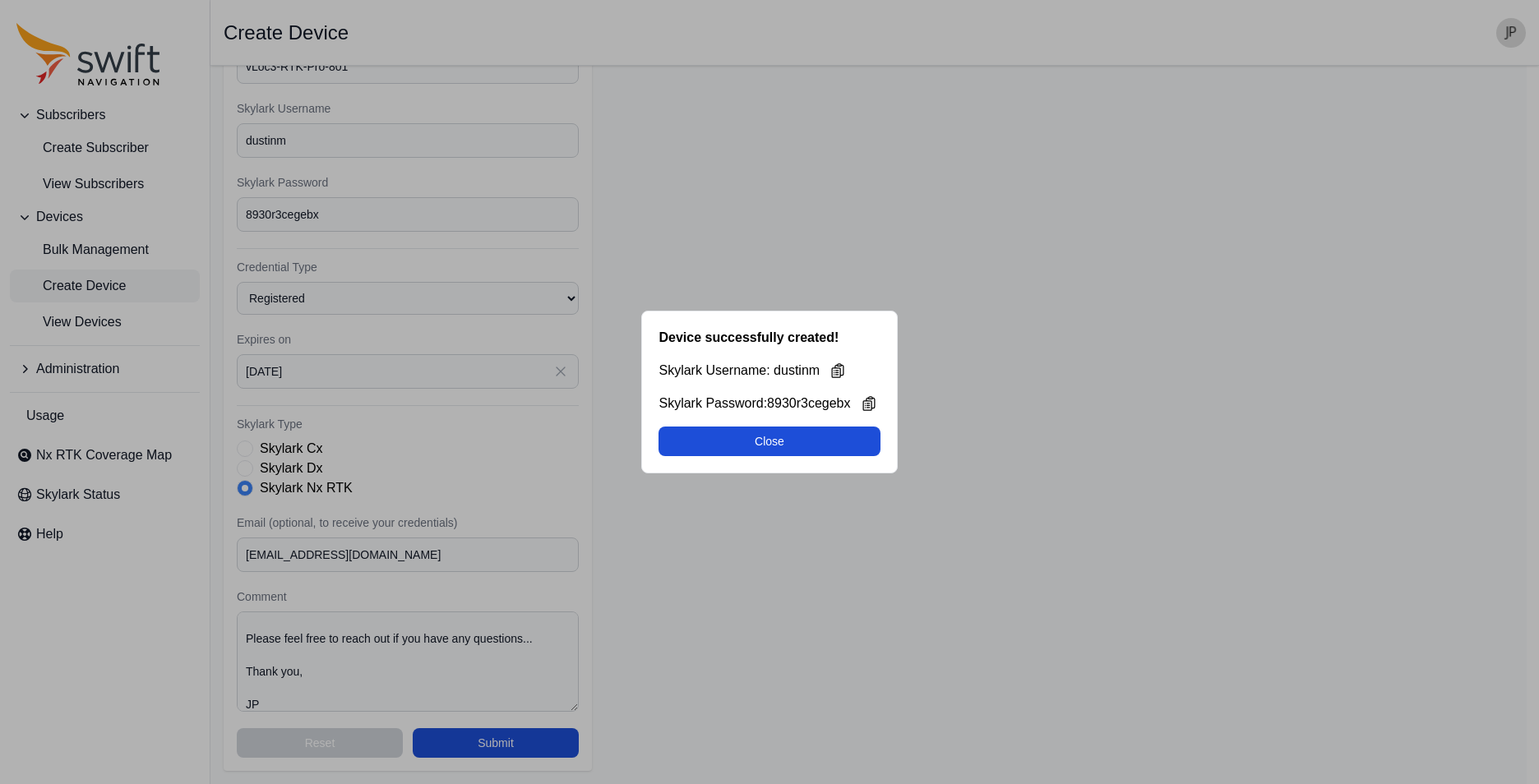
click at [807, 49] on div "Device successfully created! Skylark Username: [PERSON_NAME] Password: 8930r3ce…" at bounding box center [770, 392] width 1539 height 784
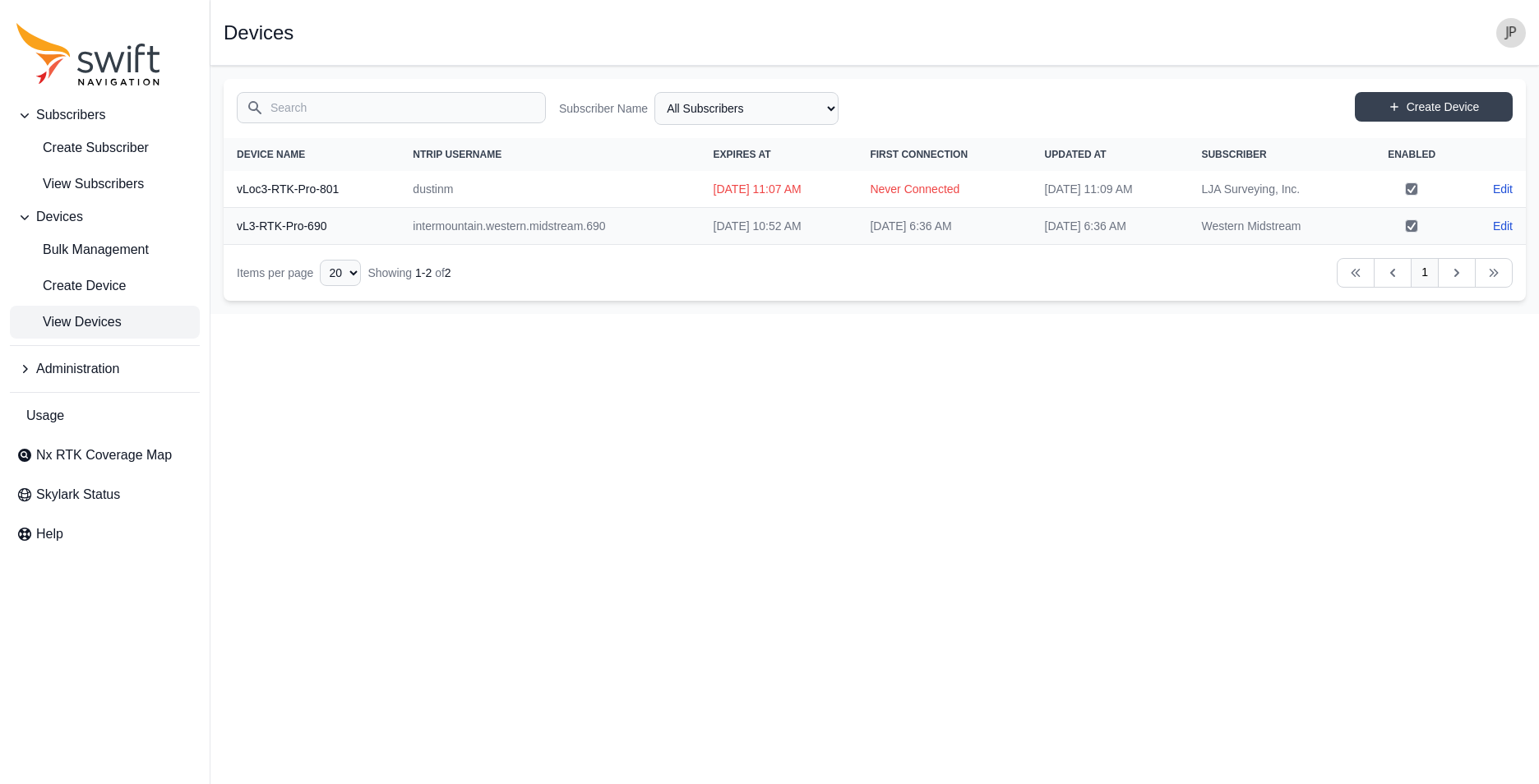
drag, startPoint x: 734, startPoint y: 483, endPoint x: 732, endPoint y: 434, distance: 49.0
click at [732, 314] on html "Subscribers Create Subscriber View Subscribers Devices Bulk Management Create D…" at bounding box center [770, 157] width 1539 height 314
click at [841, 30] on div "Open sidebar Devices" at bounding box center [874, 33] width 1302 height 30
drag, startPoint x: 427, startPoint y: 193, endPoint x: 389, endPoint y: 192, distance: 38.0
click at [399, 192] on td "dustinm" at bounding box center [549, 189] width 300 height 37
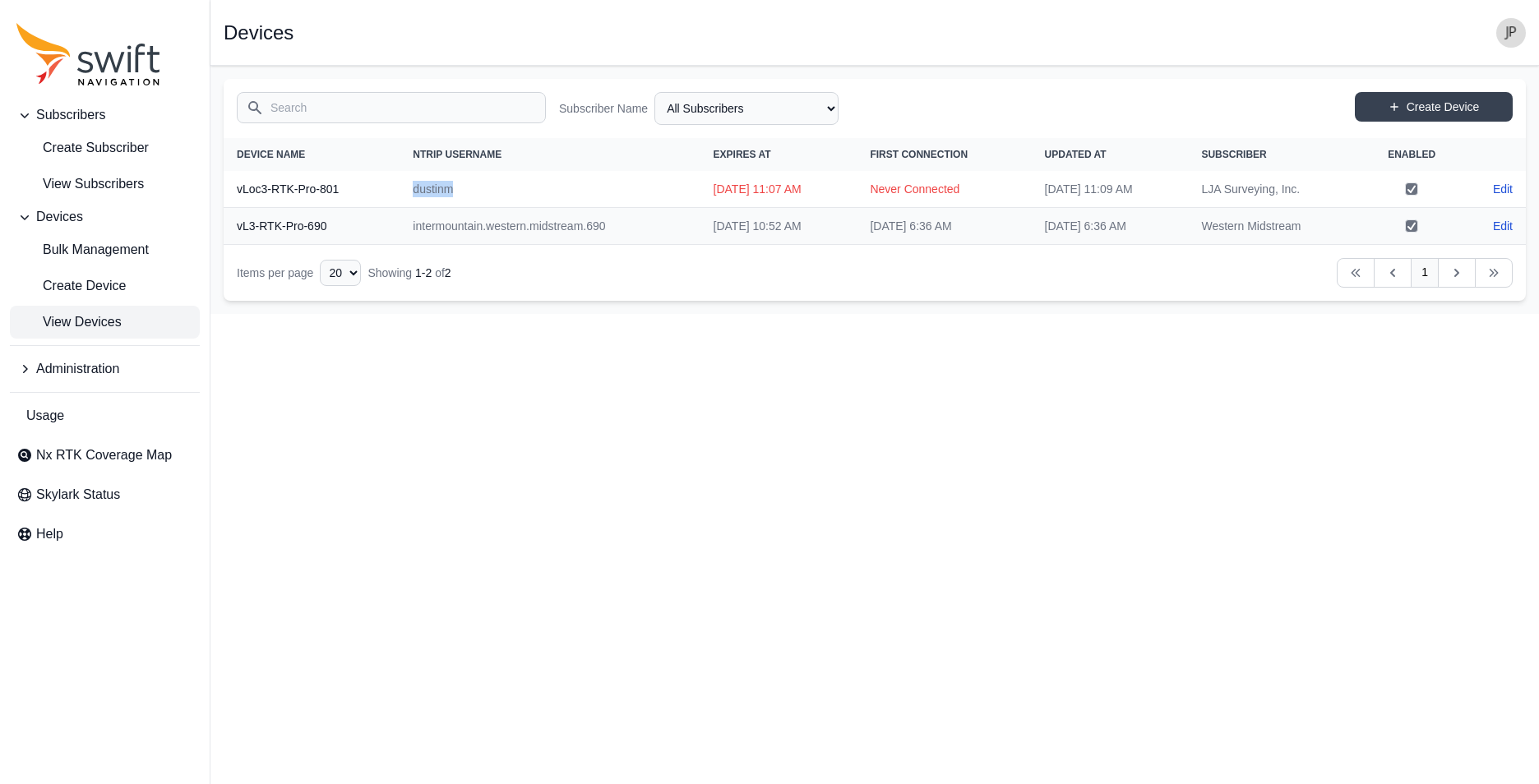
copy td "dustinm"
click at [1504, 190] on link "Edit" at bounding box center [1503, 189] width 20 height 16
select select "b6161d62-dd68-469d-ae1f-54d047afb2de"
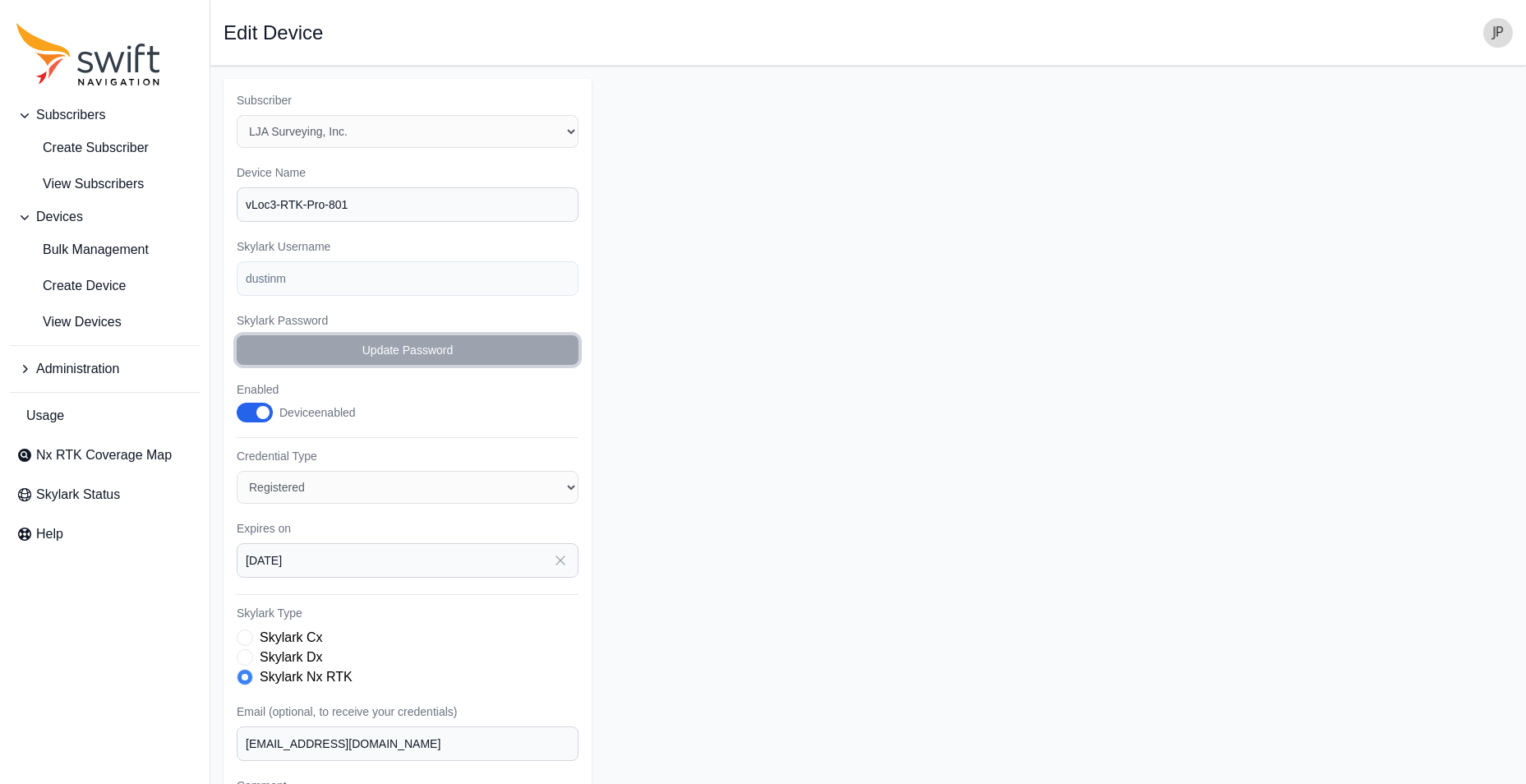
click at [306, 354] on button "Update Password" at bounding box center [407, 350] width 342 height 30
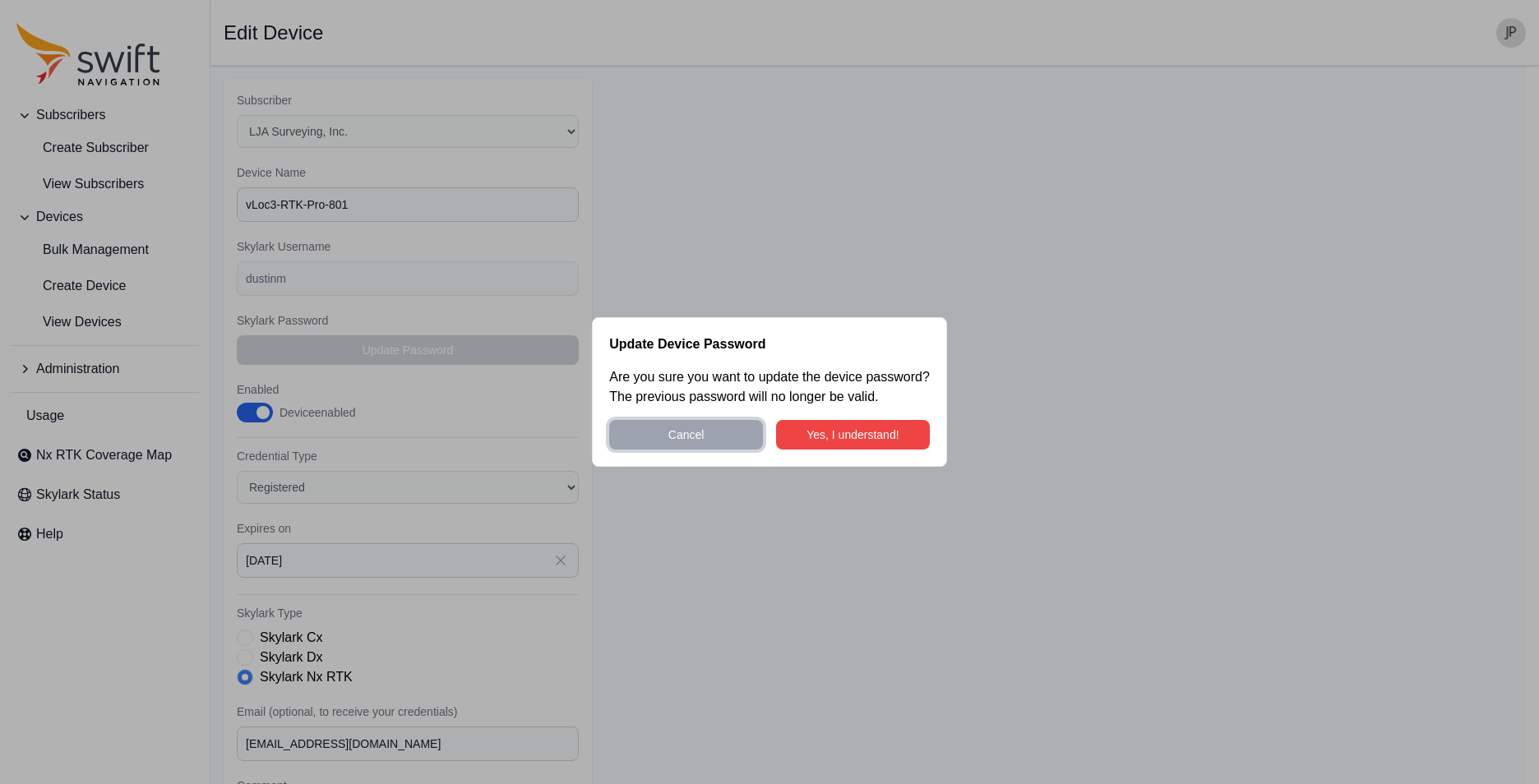
click at [711, 430] on button "Cancel" at bounding box center [686, 435] width 154 height 30
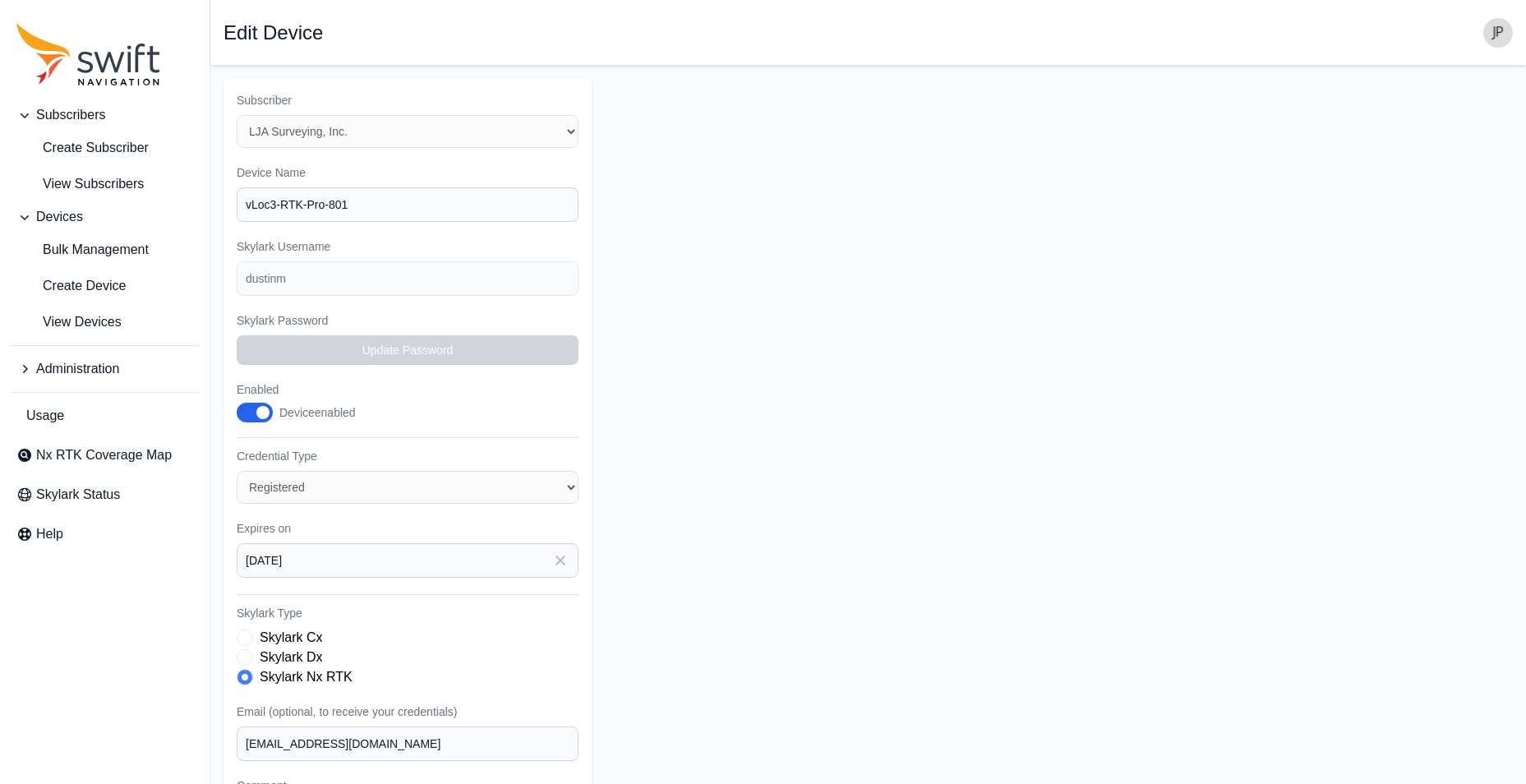
click at [713, 270] on form "Subscriber Select a Subscriber LJA Surveying, Inc. Western Midstream Device Nam…" at bounding box center [868, 519] width 1289 height 881
